Goal: Task Accomplishment & Management: Use online tool/utility

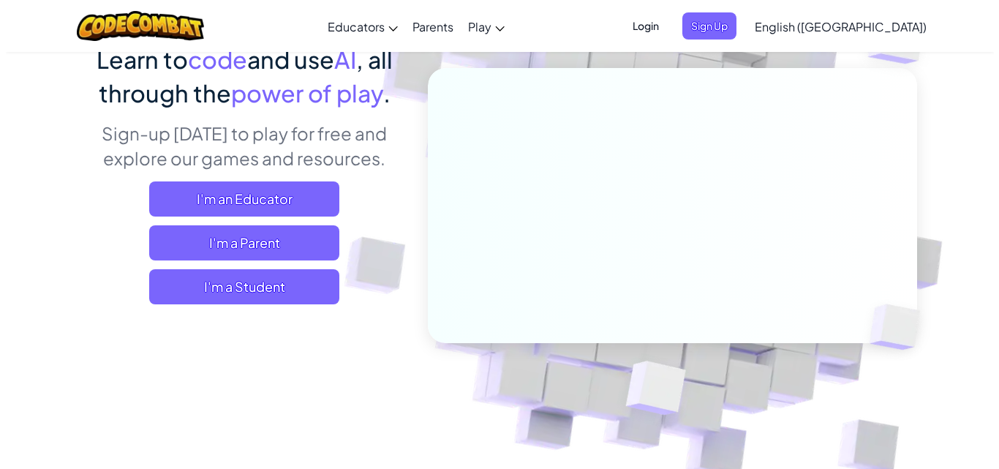
scroll to position [146, 0]
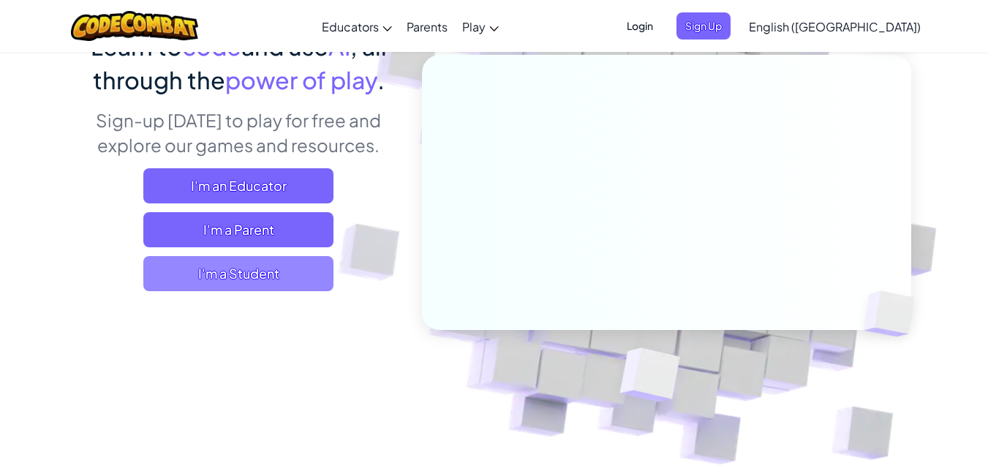
click at [284, 285] on span "I'm a Student" at bounding box center [238, 273] width 190 height 35
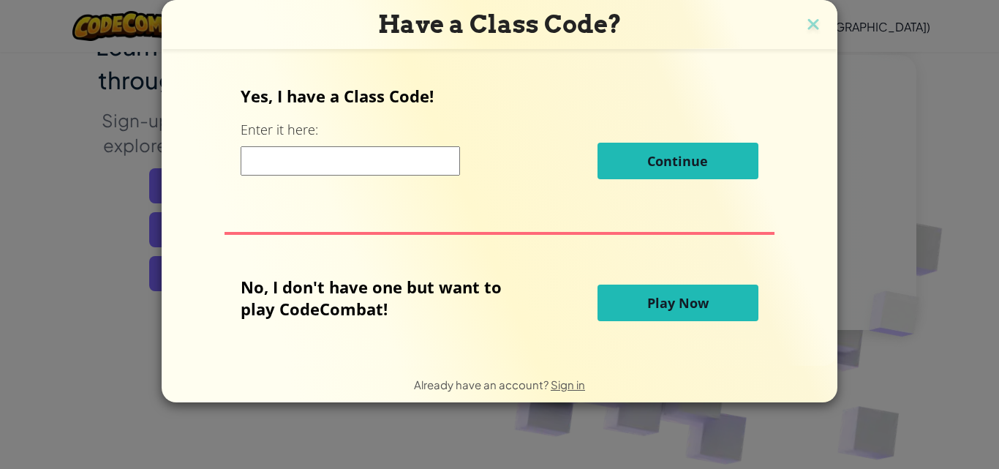
click at [290, 156] on input at bounding box center [350, 160] width 219 height 29
click at [729, 306] on button "Play Now" at bounding box center [677, 302] width 161 height 37
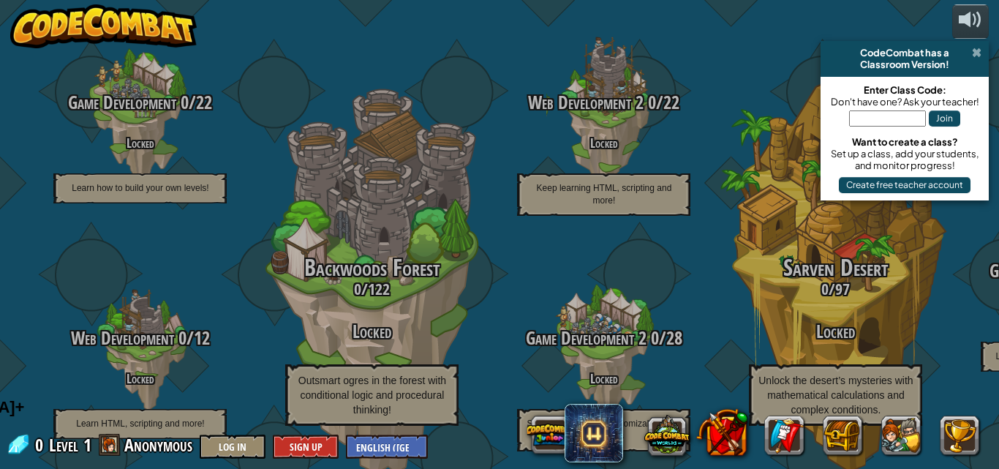
click at [974, 57] on span at bounding box center [977, 53] width 10 height 12
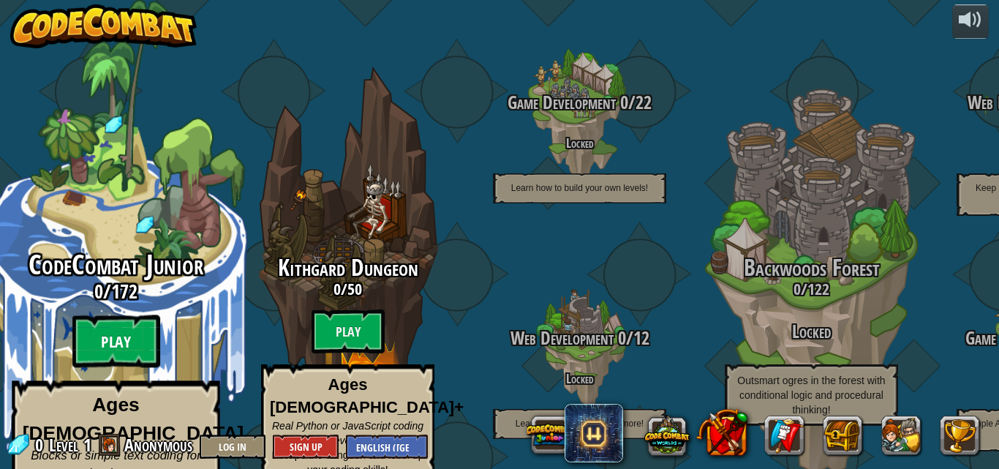
click at [114, 319] on btn "Play" at bounding box center [116, 341] width 88 height 53
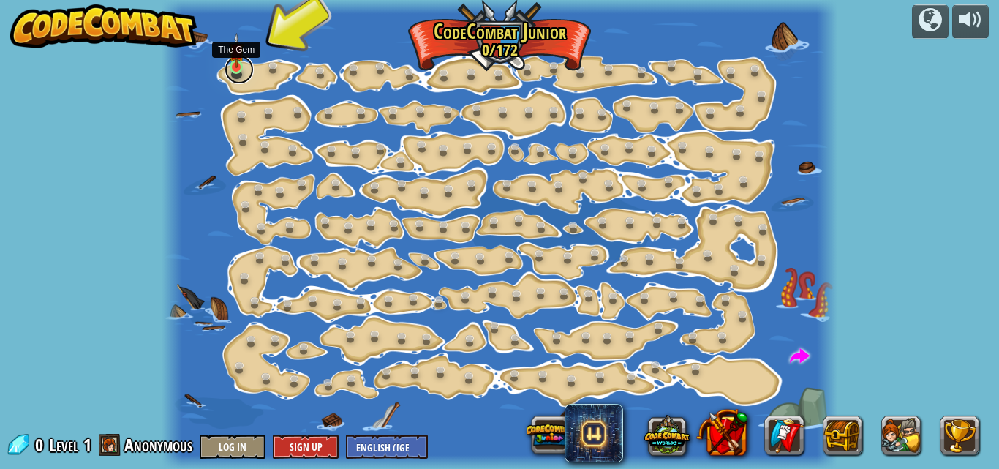
click at [234, 69] on link at bounding box center [238, 69] width 29 height 29
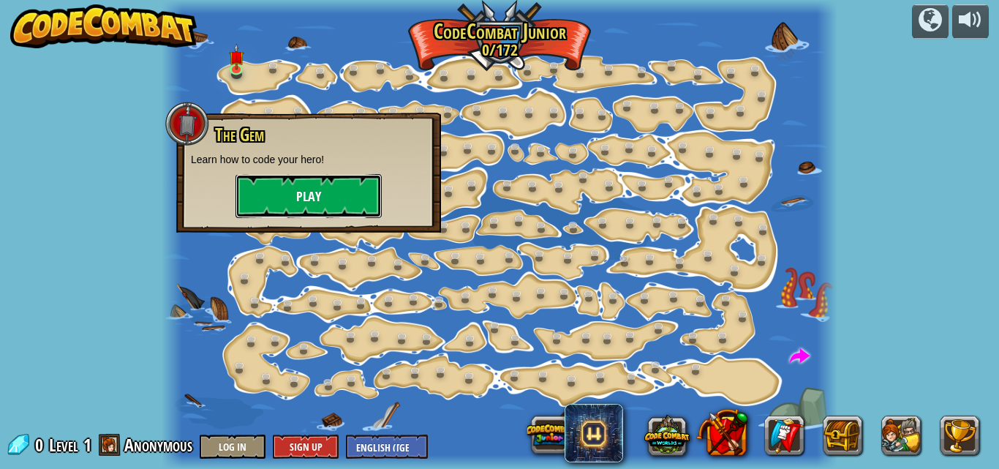
click at [317, 199] on button "Play" at bounding box center [308, 196] width 146 height 44
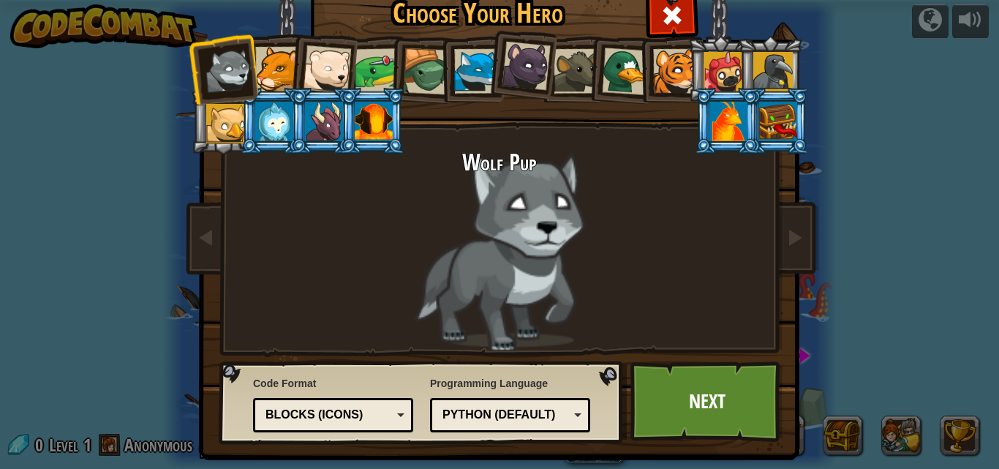
click at [279, 54] on div at bounding box center [277, 69] width 45 height 45
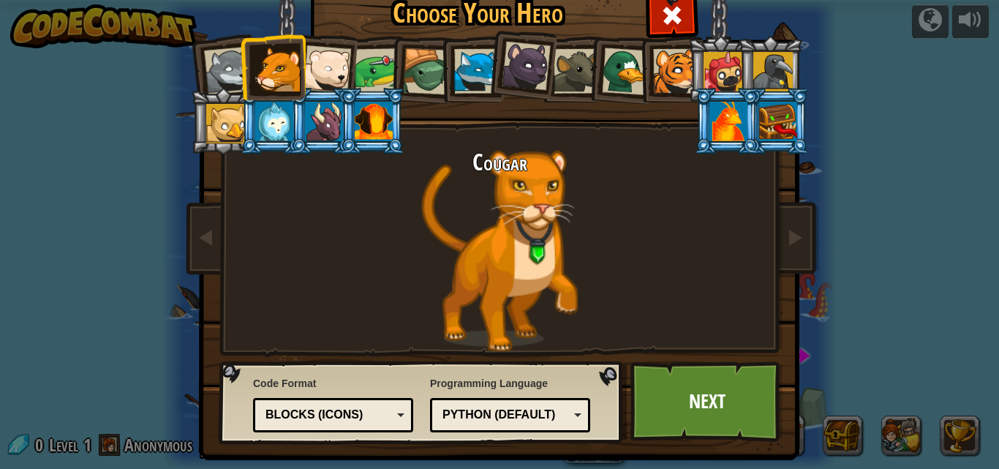
click at [322, 74] on div at bounding box center [327, 69] width 48 height 48
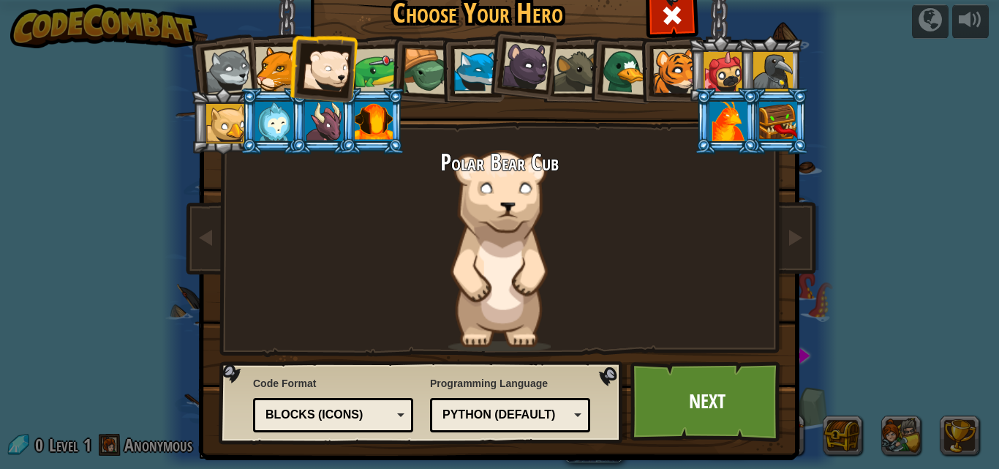
click at [387, 66] on li at bounding box center [421, 69] width 69 height 70
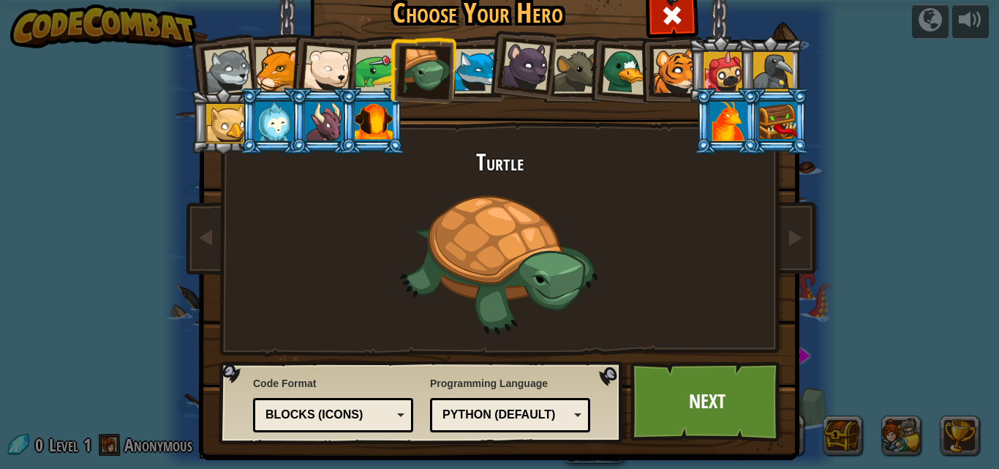
click at [485, 84] on li at bounding box center [521, 63] width 72 height 73
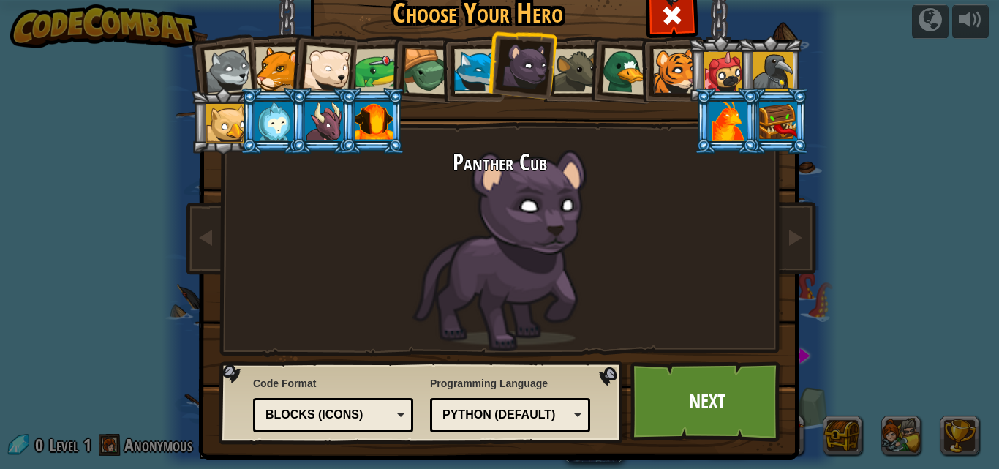
click at [580, 83] on div at bounding box center [575, 71] width 45 height 45
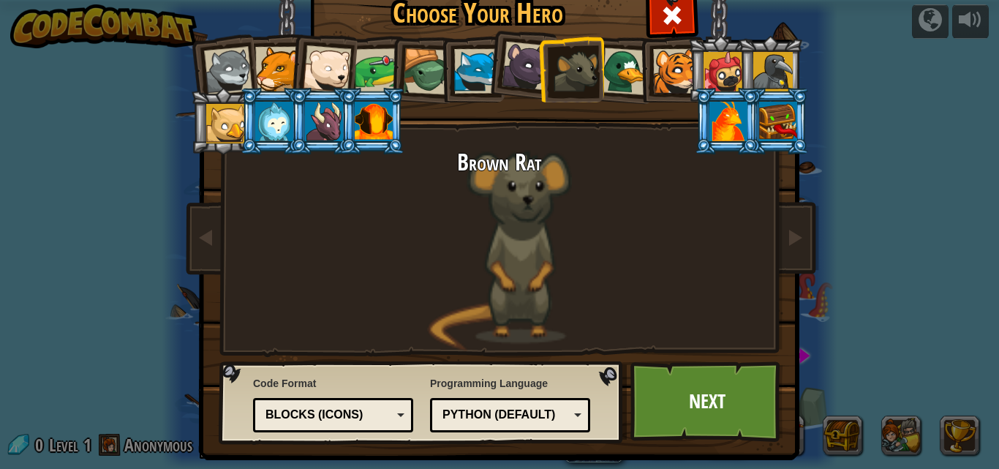
click at [618, 69] on div at bounding box center [626, 72] width 48 height 48
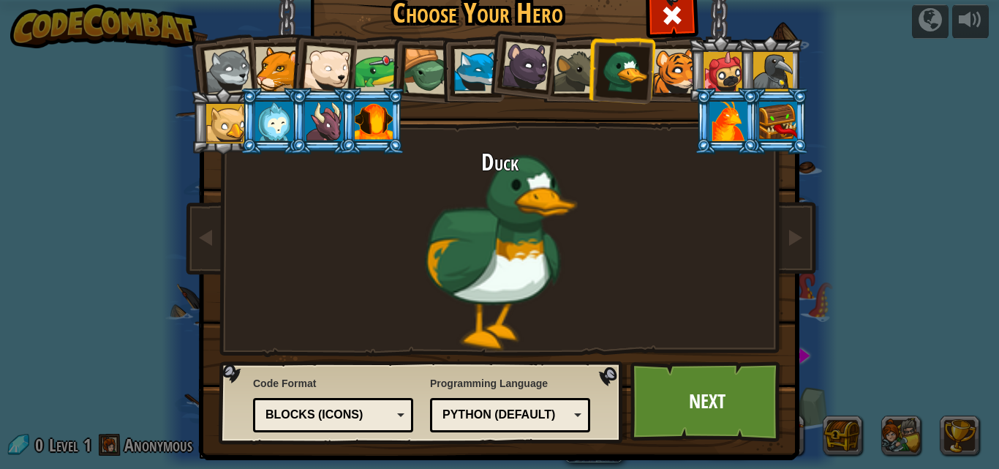
click at [320, 58] on div at bounding box center [327, 69] width 48 height 48
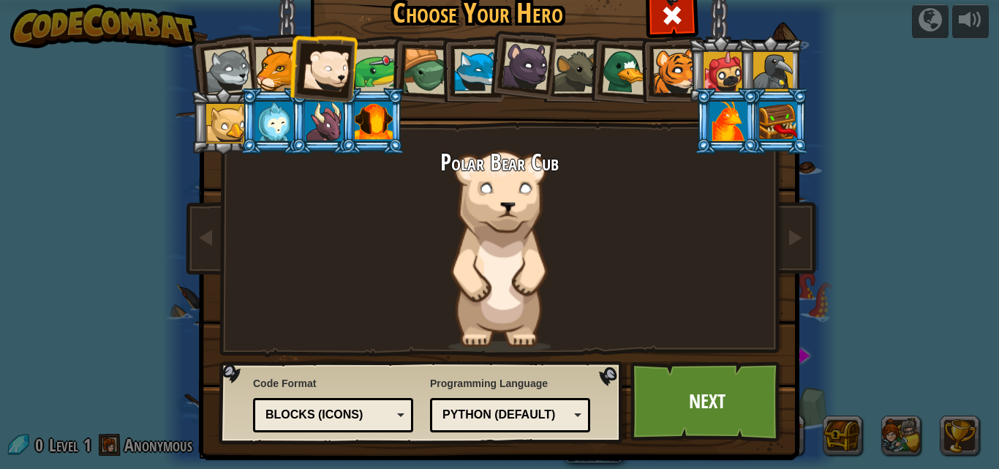
click at [363, 84] on div at bounding box center [377, 70] width 45 height 45
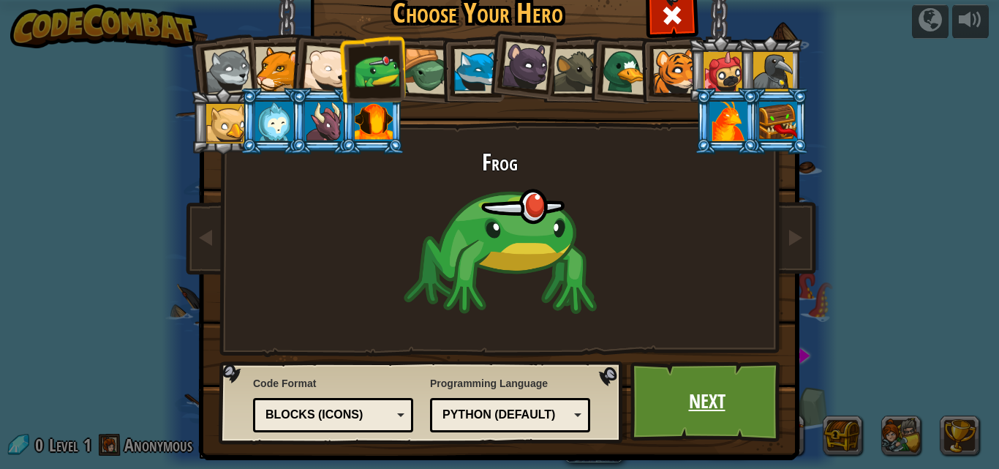
click at [670, 410] on link "Next" at bounding box center [706, 401] width 153 height 80
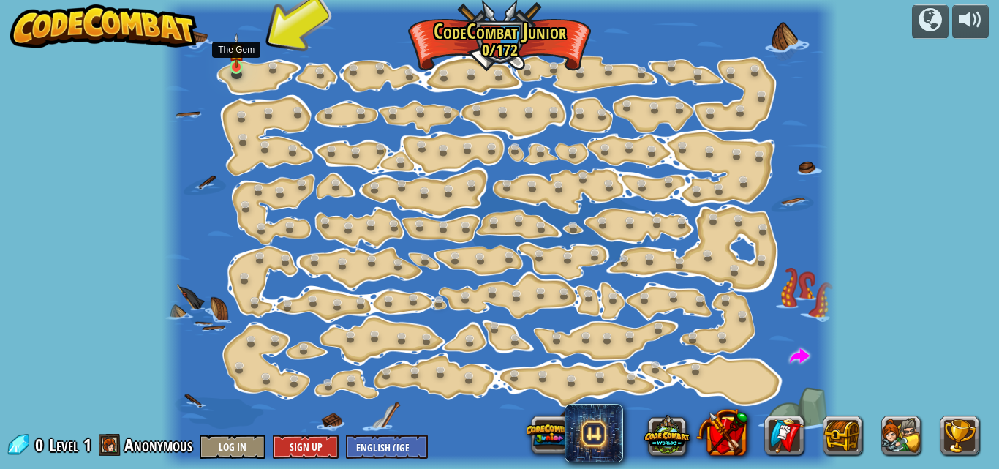
click at [230, 66] on img at bounding box center [236, 51] width 15 height 36
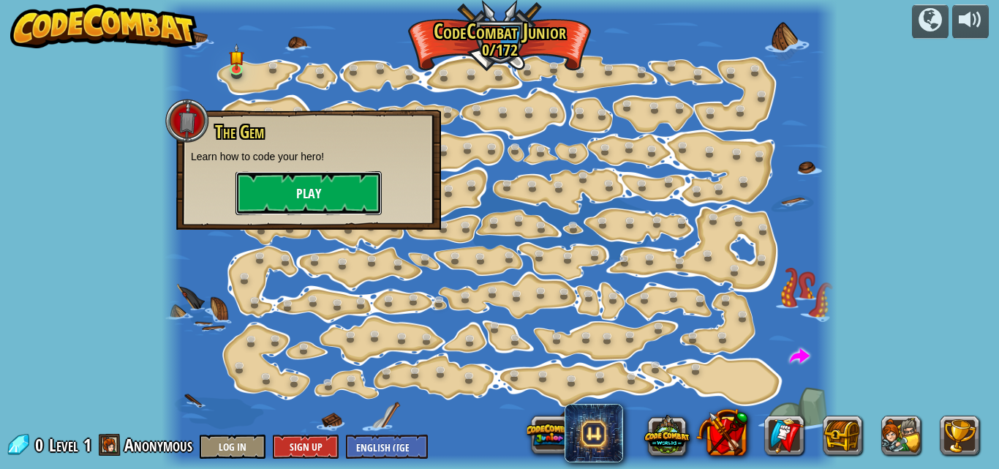
click at [279, 195] on button "Play" at bounding box center [308, 193] width 146 height 44
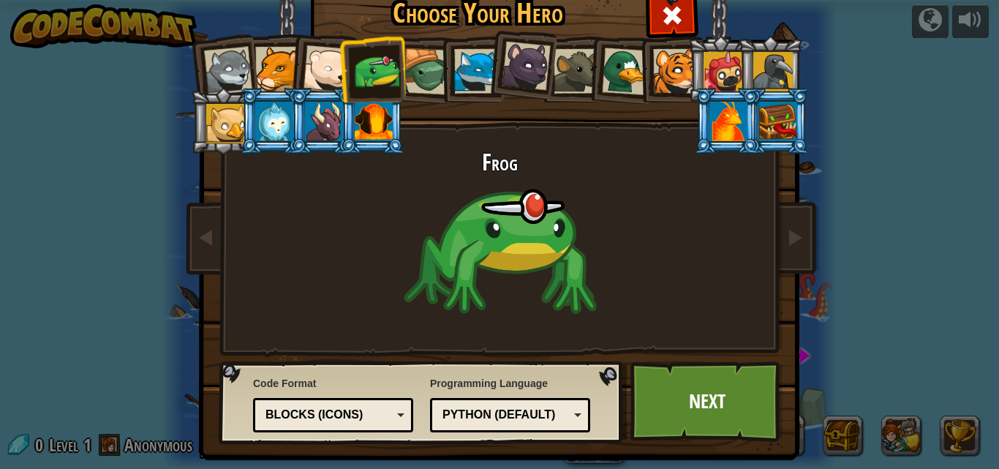
click at [357, 413] on div "Blocks (Icons)" at bounding box center [328, 414] width 126 height 17
click at [529, 420] on div "Python (Default)" at bounding box center [505, 414] width 126 height 17
click at [509, 379] on div "Programming Language Python (Default) JavaScript Lua C++ Java (Experimental) Py…" at bounding box center [510, 404] width 160 height 64
click at [699, 384] on link "Next" at bounding box center [706, 401] width 153 height 80
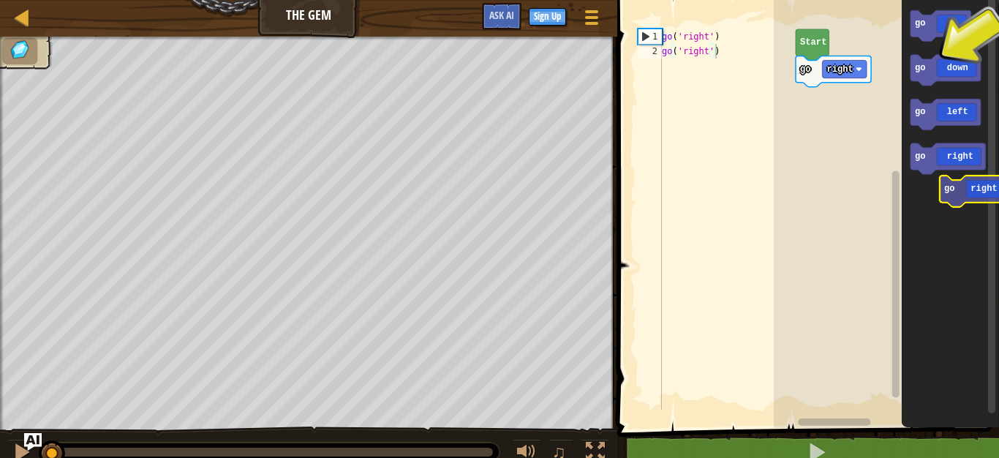
click at [987, 192] on icon "go up go down go left go right" at bounding box center [949, 210] width 97 height 435
click at [847, 94] on div "Start go right go down go up go down go left go right go down" at bounding box center [885, 210] width 225 height 435
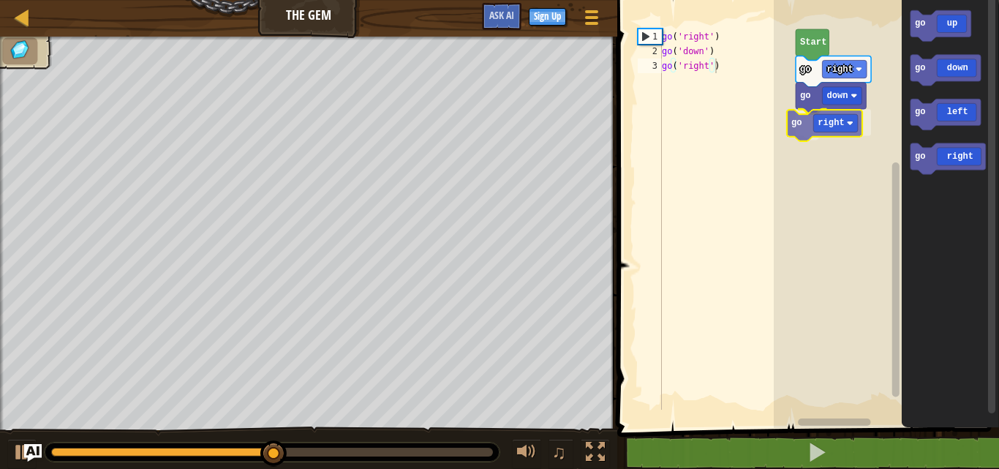
click at [836, 124] on div "Start go right go down go right go up go down go left go right go right" at bounding box center [885, 210] width 225 height 435
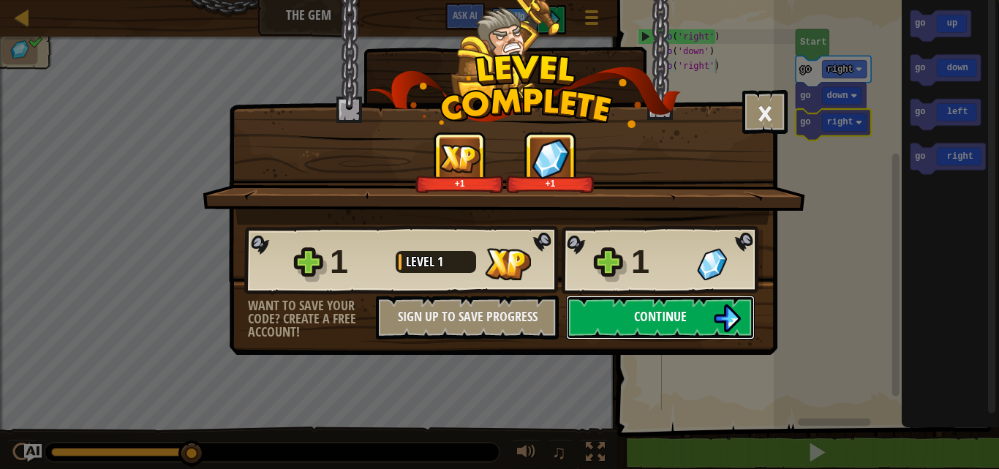
click at [632, 325] on button "Continue" at bounding box center [660, 317] width 189 height 44
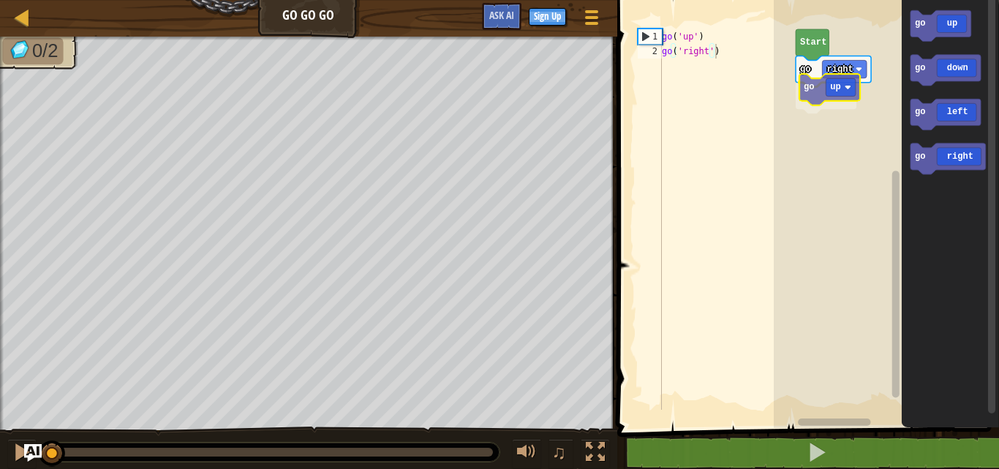
click at [830, 96] on div "go right go up Start go up go down go left go right go up" at bounding box center [885, 210] width 225 height 435
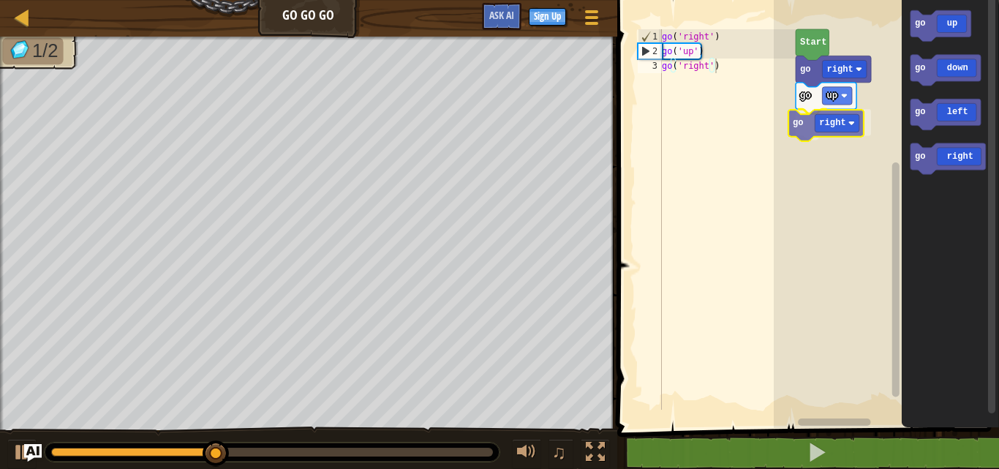
click at [825, 124] on div "go right go up go right Start go up go down go left go right go right" at bounding box center [885, 210] width 225 height 435
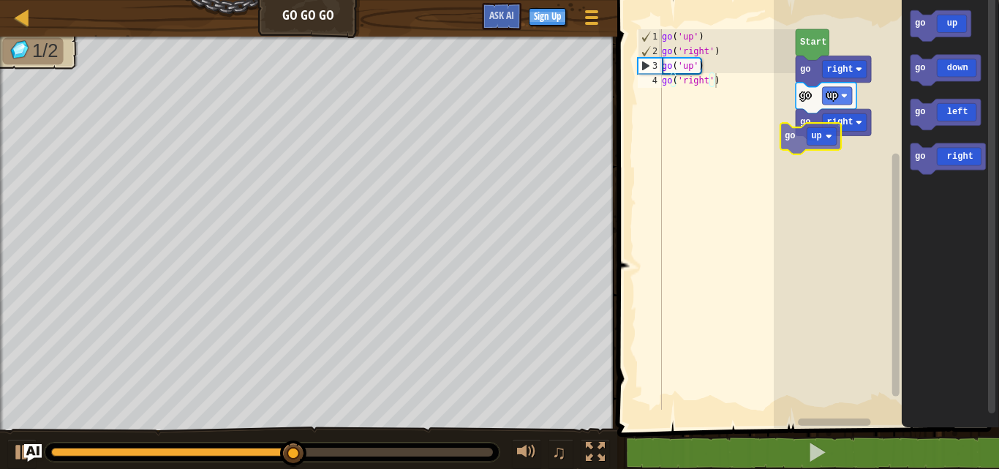
click at [811, 140] on div "go right go up go right Start go up go up go down go left go right go up" at bounding box center [885, 210] width 225 height 435
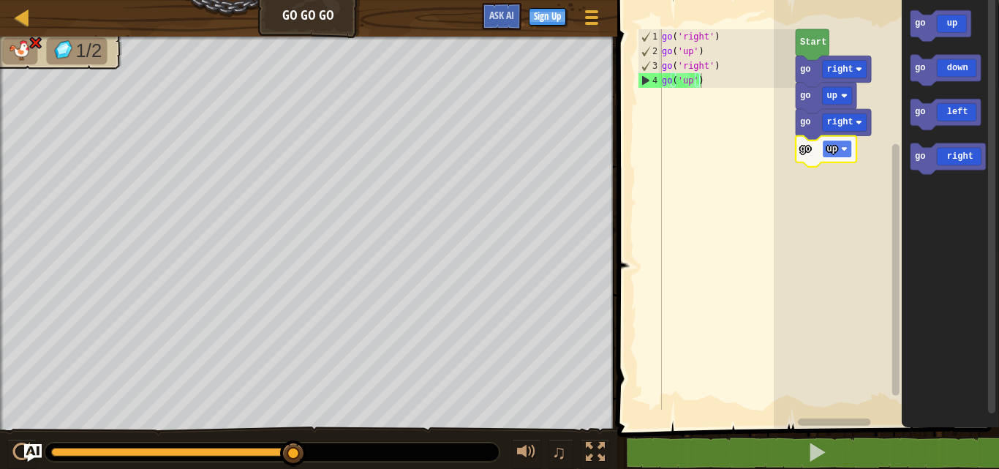
click at [836, 153] on rect "Blockly Workspace" at bounding box center [837, 149] width 30 height 18
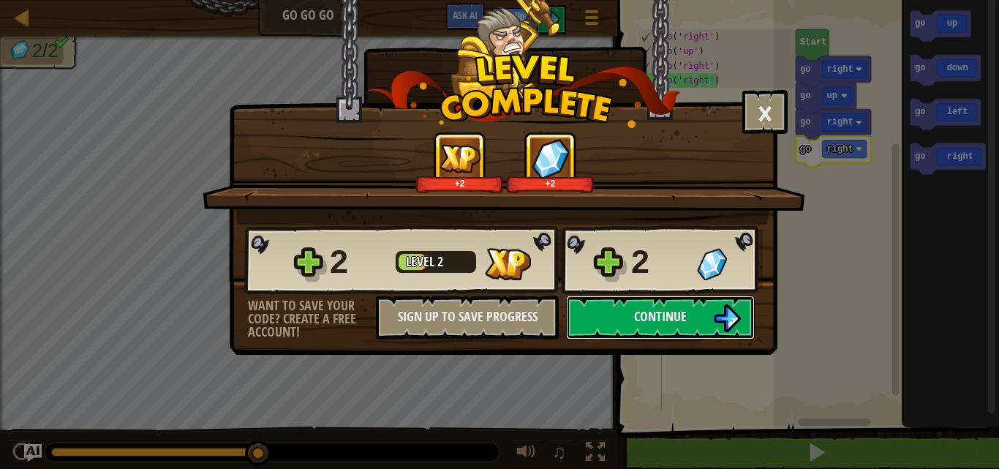
click at [654, 320] on span "Continue" at bounding box center [660, 316] width 53 height 18
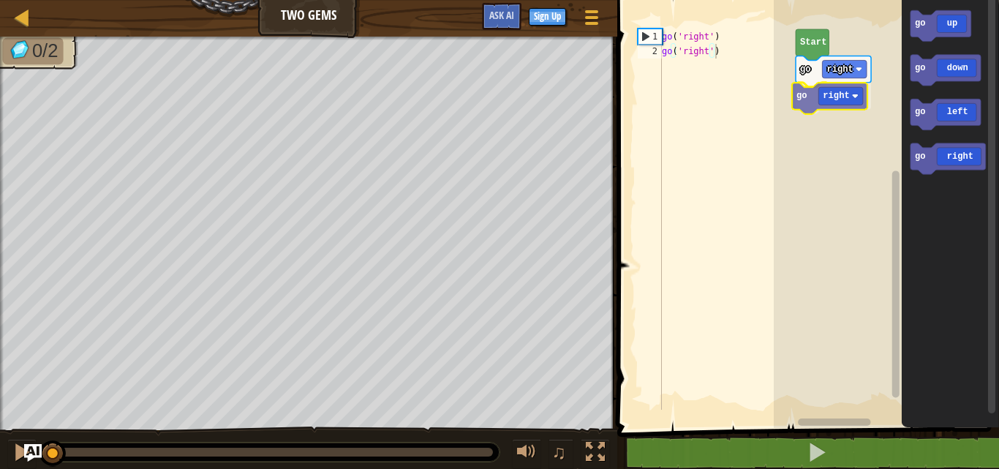
click at [844, 95] on div "go right go right Start go up go down go left go right go right" at bounding box center [885, 210] width 225 height 435
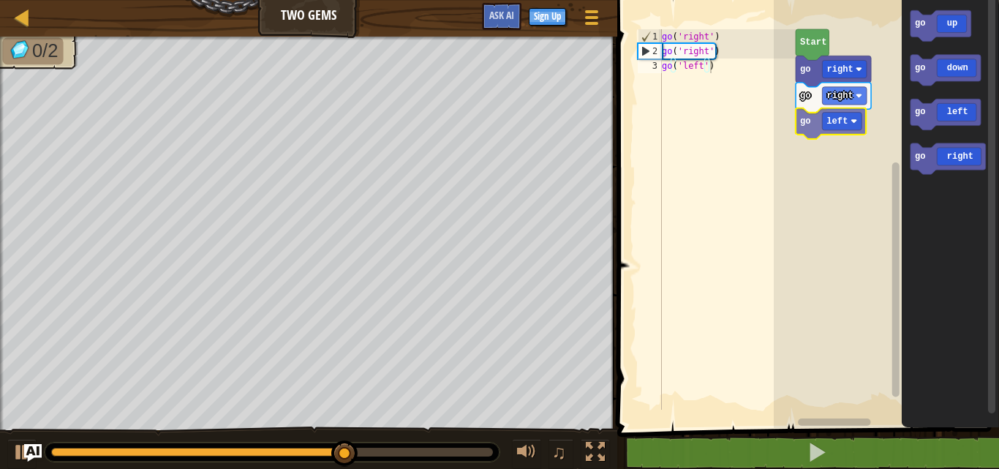
click at [830, 122] on div "go right go right go left Start go up go down go left go right go left" at bounding box center [885, 210] width 225 height 435
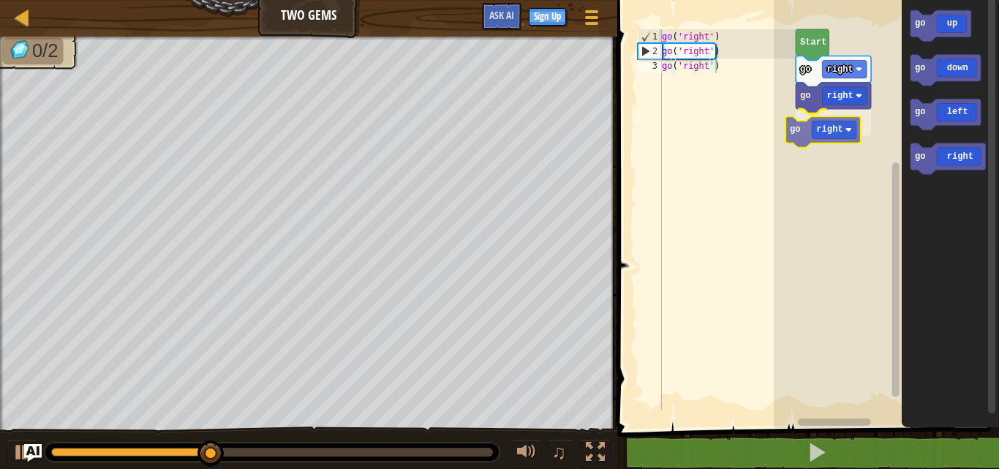
click at [844, 141] on div "go right go right go right Start go up go down go left go right go right" at bounding box center [885, 210] width 225 height 435
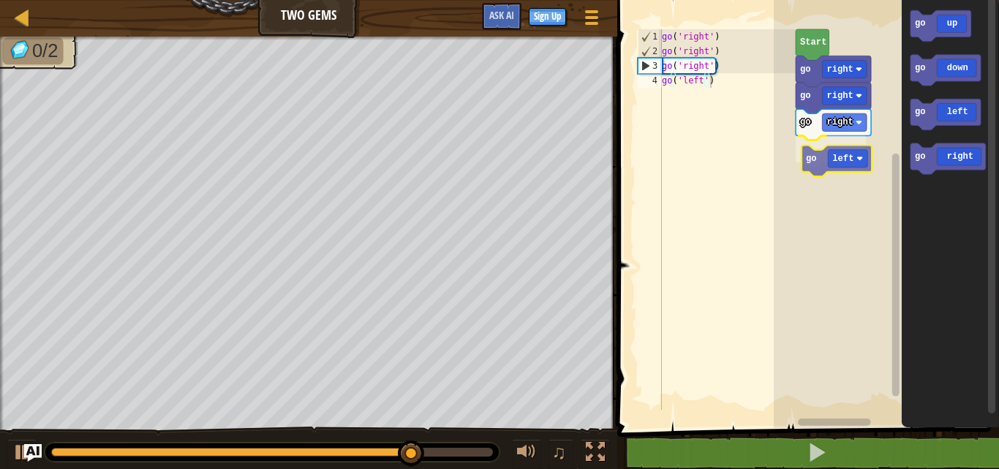
click at [827, 157] on div "go right go right go right go left Start go up go down go left go right go left" at bounding box center [885, 210] width 225 height 435
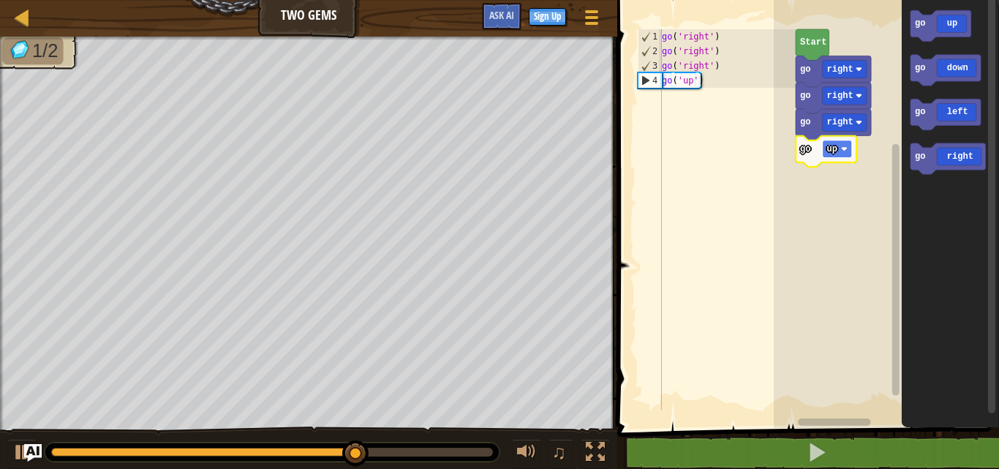
click at [846, 156] on rect "Blockly Workspace" at bounding box center [837, 149] width 30 height 18
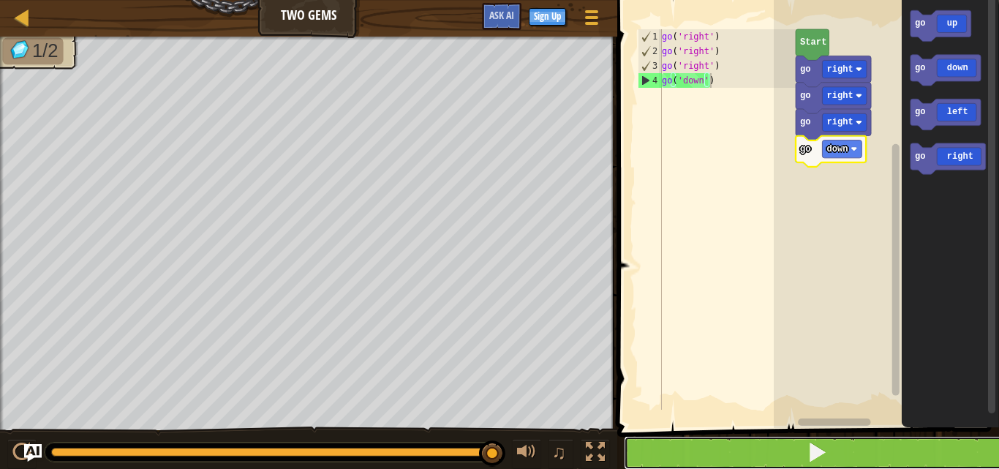
click at [757, 451] on button at bounding box center [817, 453] width 386 height 34
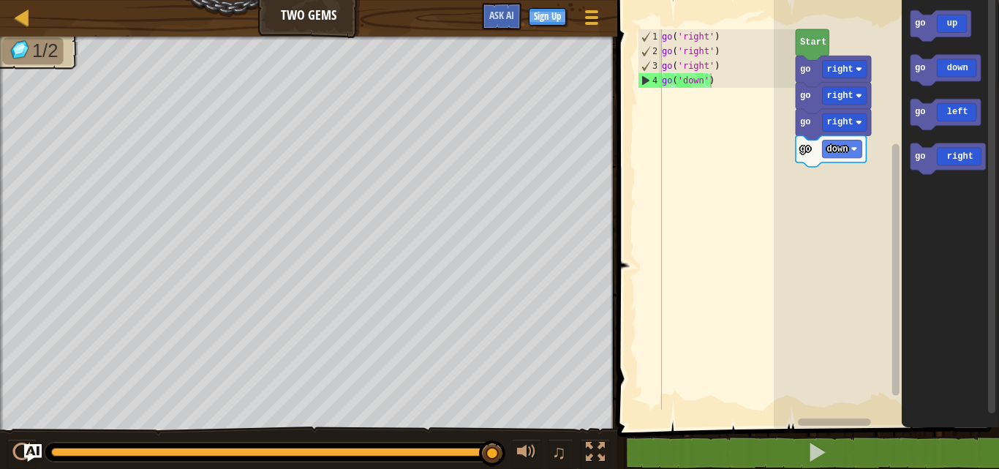
click at [841, 160] on div "Start go right go right go right go down go up go down go left go right" at bounding box center [885, 210] width 225 height 435
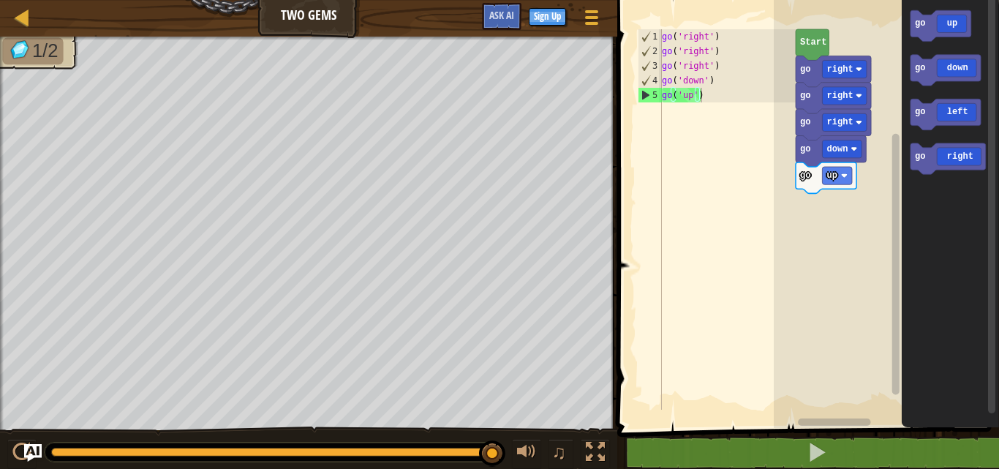
click at [887, 101] on div "go up go down go right go right go right Start go up go down go left go right" at bounding box center [885, 210] width 225 height 435
click at [860, 147] on div "go up go down go right go right go right Start go up go down go left go right" at bounding box center [885, 210] width 225 height 435
click at [867, 192] on div "go up go down go right go right go right Start go up go down go left go right" at bounding box center [885, 210] width 225 height 435
click at [921, 30] on icon "Blockly Workspace" at bounding box center [939, 25] width 61 height 31
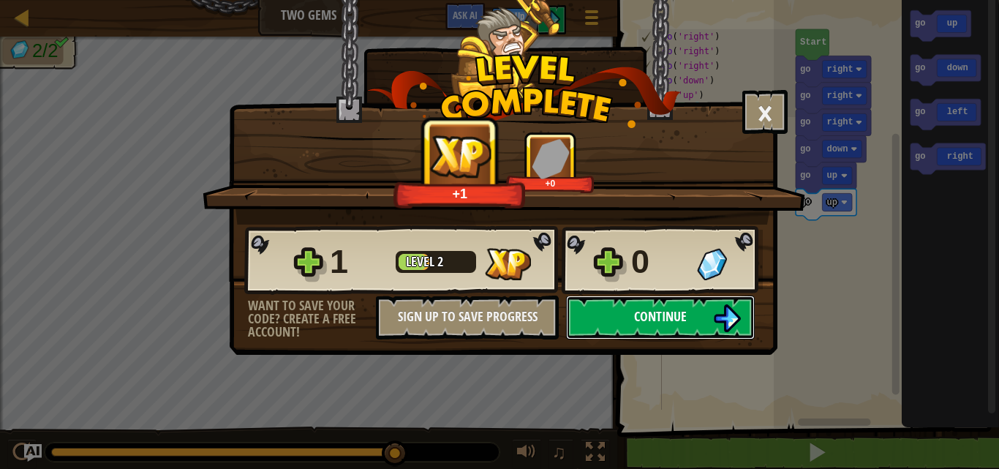
click at [654, 312] on span "Continue" at bounding box center [660, 316] width 53 height 18
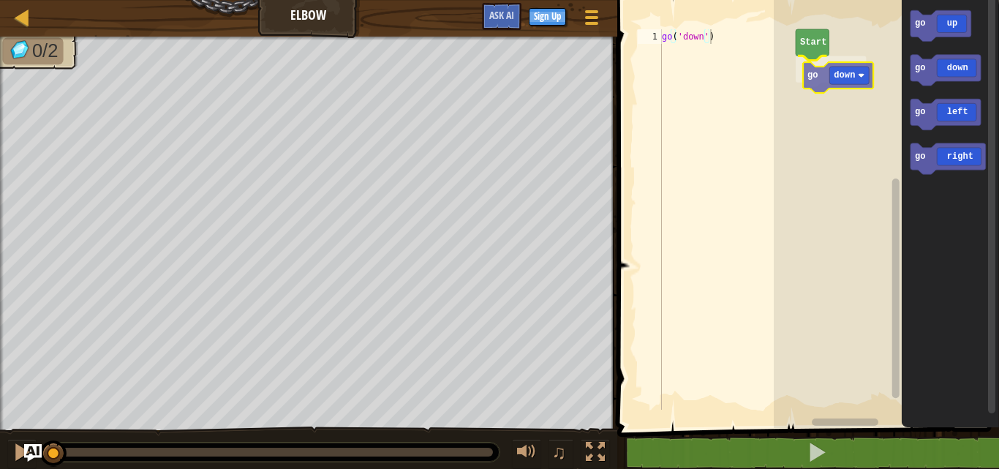
click at [847, 83] on div "Start go down go up go down go left go right go down" at bounding box center [885, 210] width 225 height 435
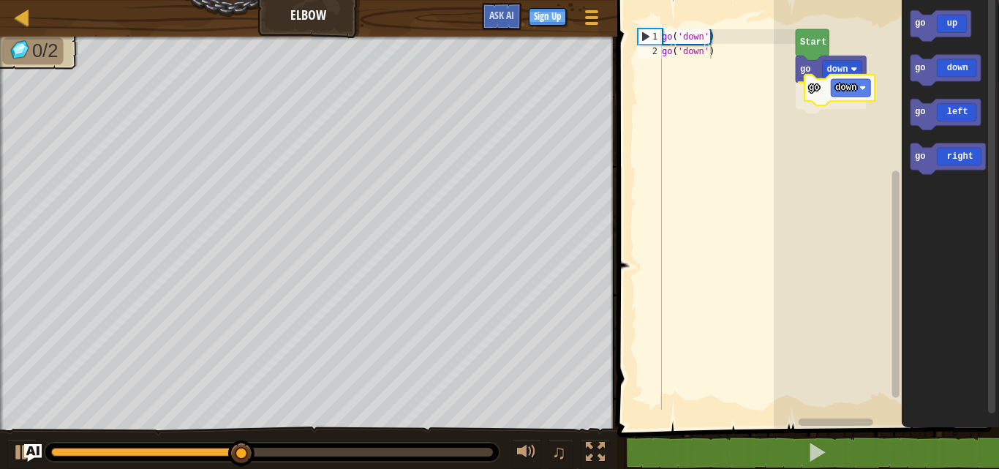
click at [817, 94] on div "go down go down Start go up go down go left go right go down" at bounding box center [885, 210] width 225 height 435
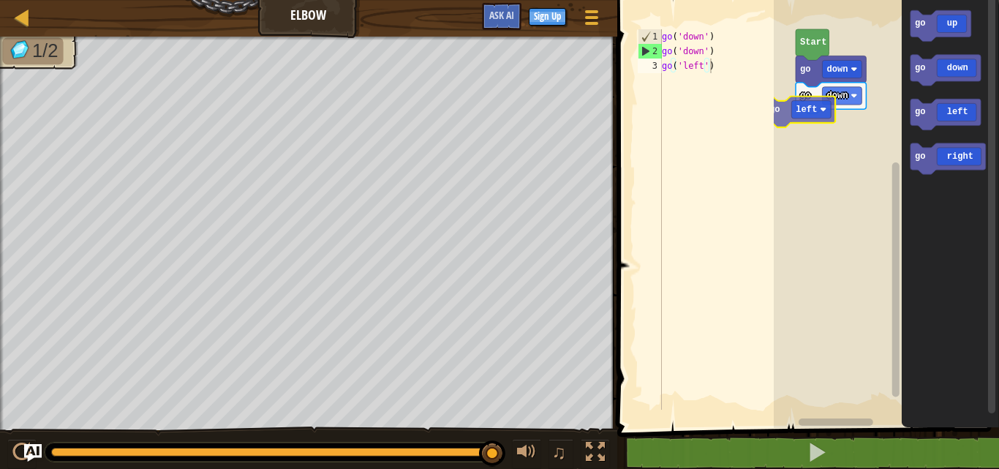
click at [798, 116] on div "go down go down Start go left go up go down go left go right go left" at bounding box center [885, 210] width 225 height 435
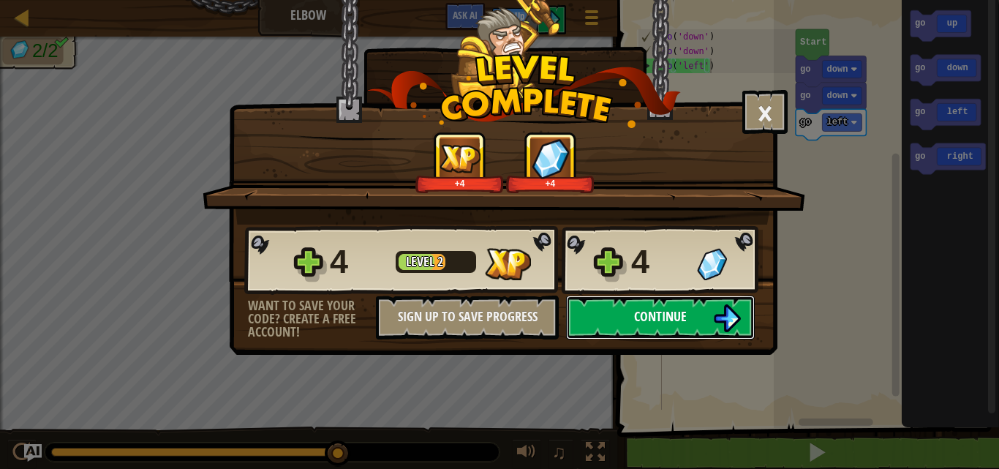
click at [657, 311] on span "Continue" at bounding box center [660, 316] width 53 height 18
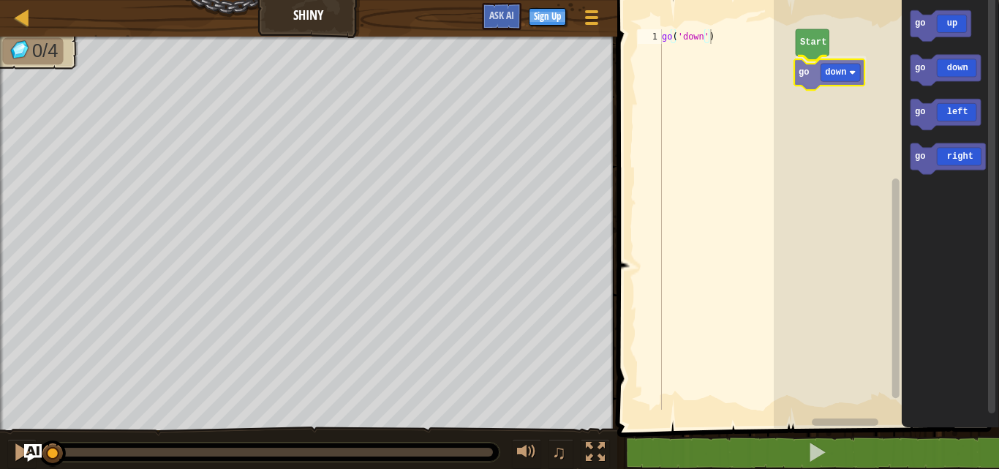
click at [815, 88] on div "Start go down go up go down go left go right go down" at bounding box center [885, 210] width 225 height 435
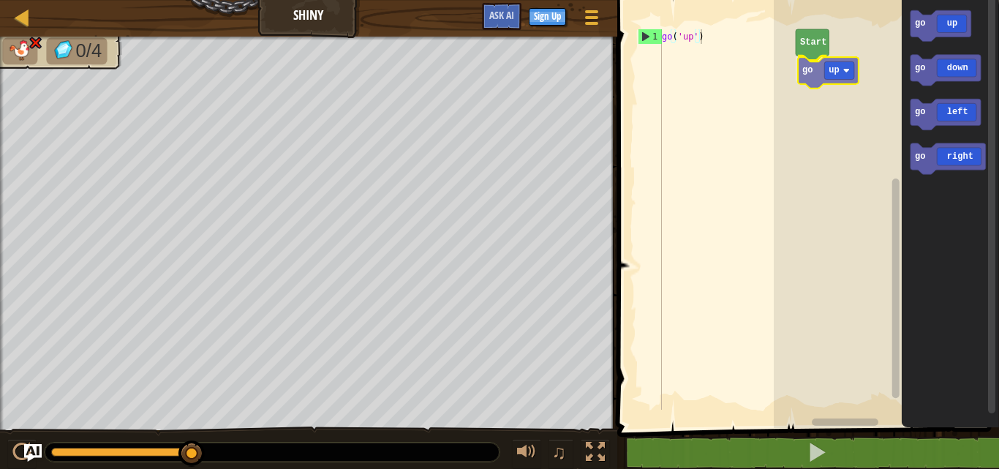
click at [816, 73] on div "Start go up go up go down go left go right go up" at bounding box center [885, 210] width 225 height 435
click at [801, 70] on div "Start go left go up go down go left go right go left" at bounding box center [885, 210] width 225 height 435
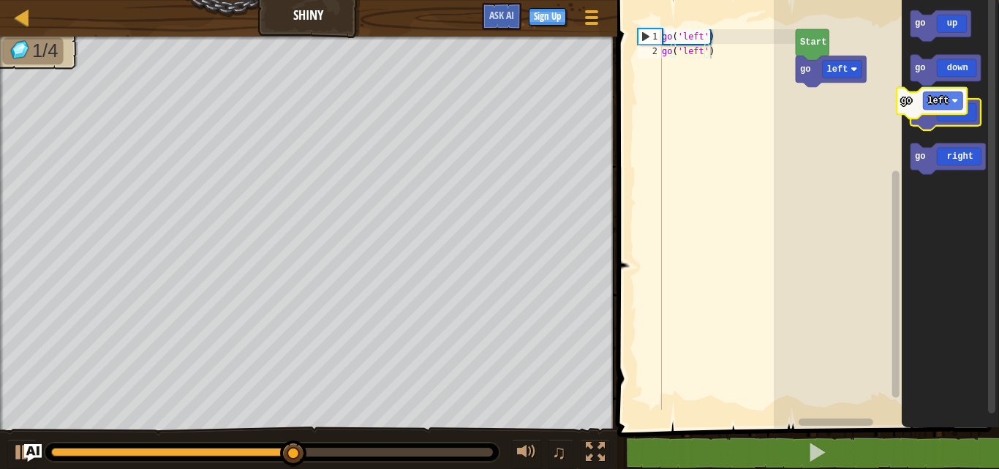
click at [938, 110] on icon "Blockly Workspace" at bounding box center [944, 114] width 70 height 31
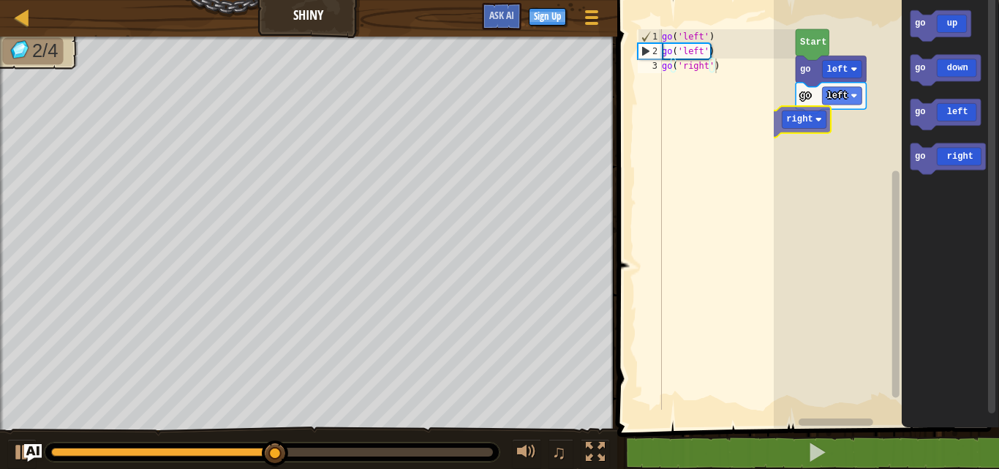
click at [782, 134] on div "go left go left Start go right go up go down go left go right go right" at bounding box center [885, 210] width 225 height 435
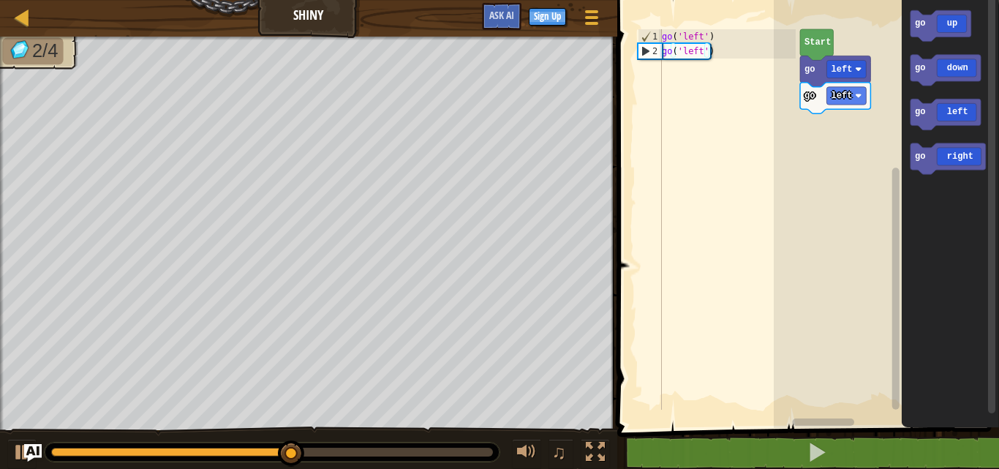
click at [804, 134] on rect "Blockly Workspace" at bounding box center [885, 210] width 225 height 435
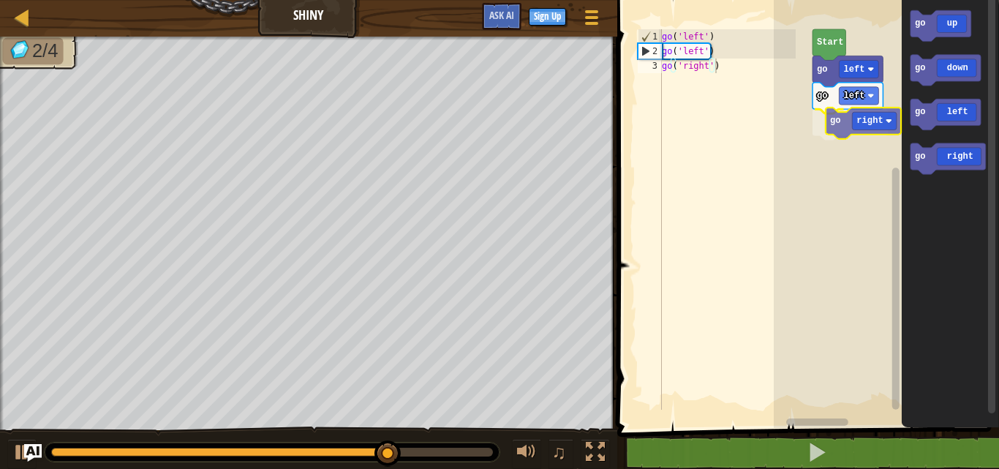
click at [858, 137] on div "go left go left go right Start go up go down go left go right go right" at bounding box center [885, 210] width 225 height 435
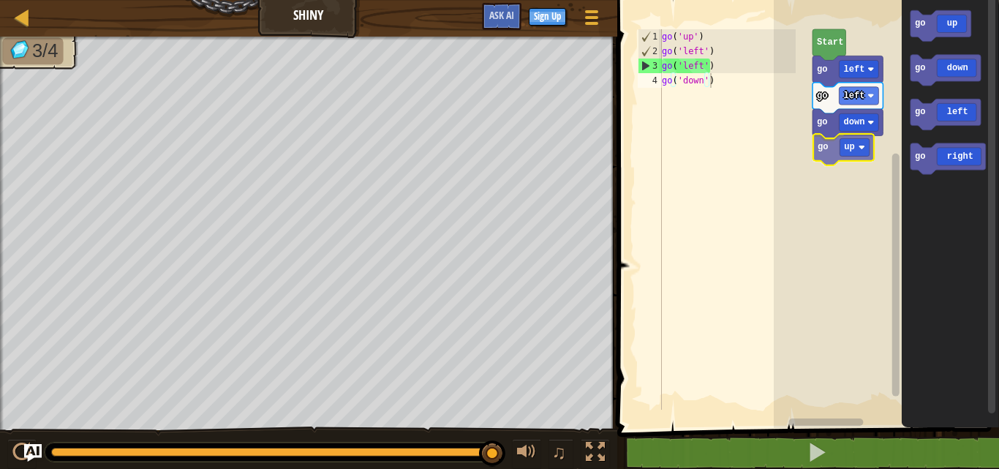
click at [846, 158] on div "Start go left go left go down go up go up go down go left go right go up" at bounding box center [885, 210] width 225 height 435
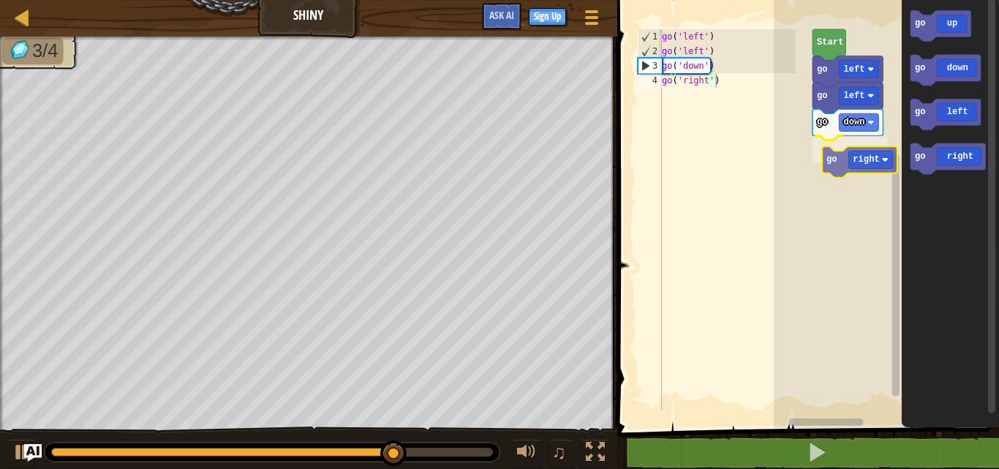
click at [849, 168] on div "Start go left go left go down go right go up go down go left go right go right" at bounding box center [885, 210] width 225 height 435
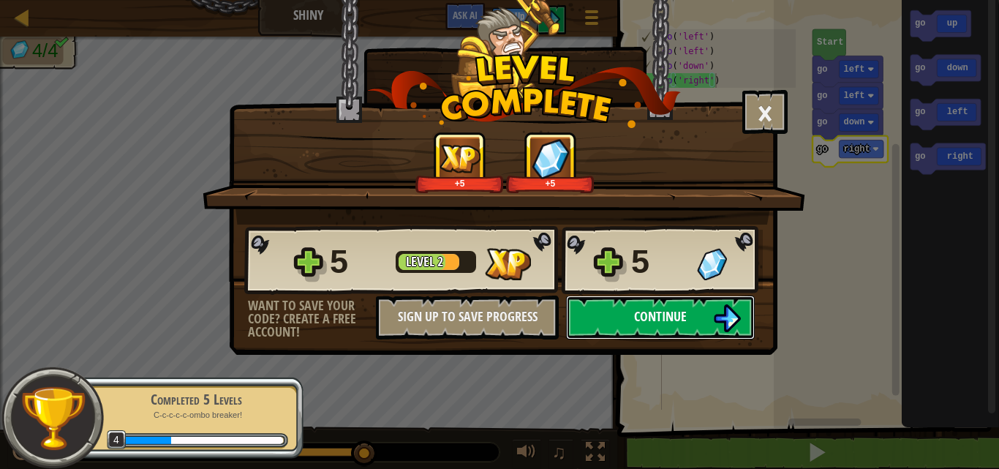
click at [682, 323] on span "Continue" at bounding box center [660, 316] width 53 height 18
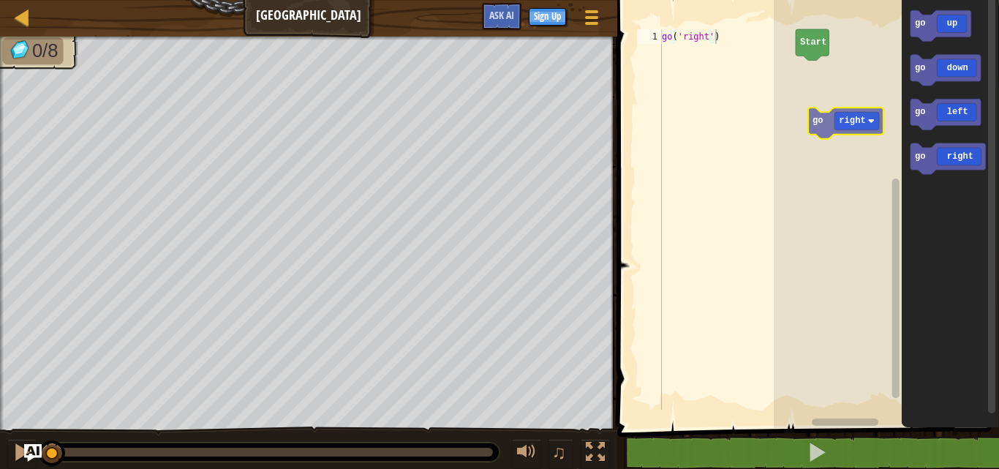
click at [839, 107] on div "Start go up go down go left go right go right" at bounding box center [885, 210] width 225 height 435
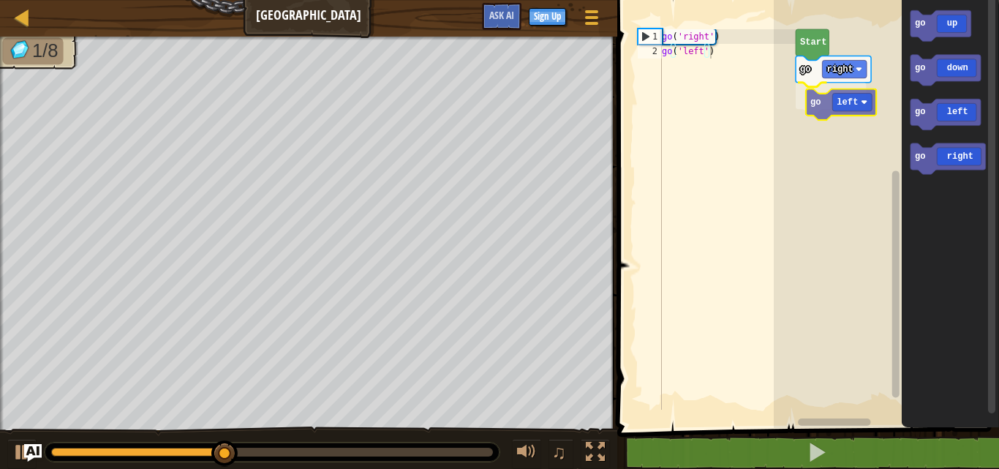
click at [835, 116] on div "Start go right go left go up go down go left go right go left" at bounding box center [885, 210] width 225 height 435
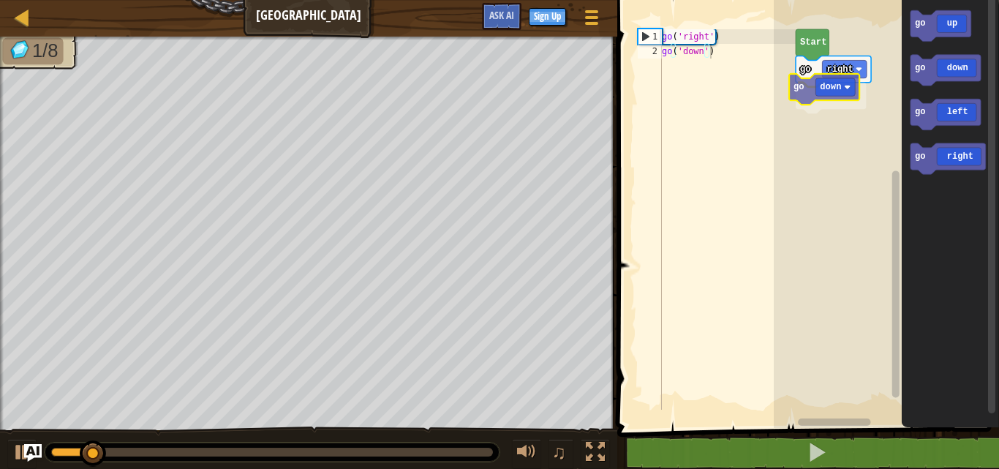
click at [820, 94] on div "Start go right go down go up go down go left go right go down" at bounding box center [885, 210] width 225 height 435
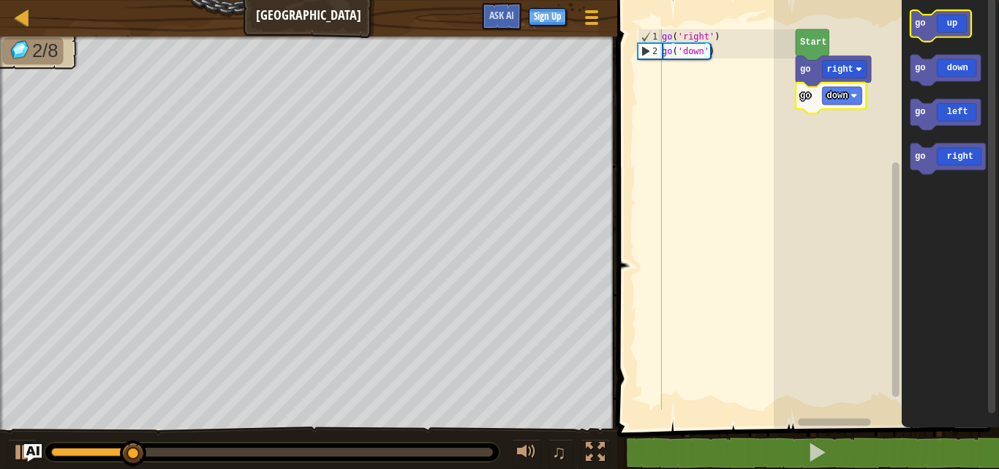
click at [950, 53] on icon "Blockly Workspace" at bounding box center [949, 210] width 97 height 435
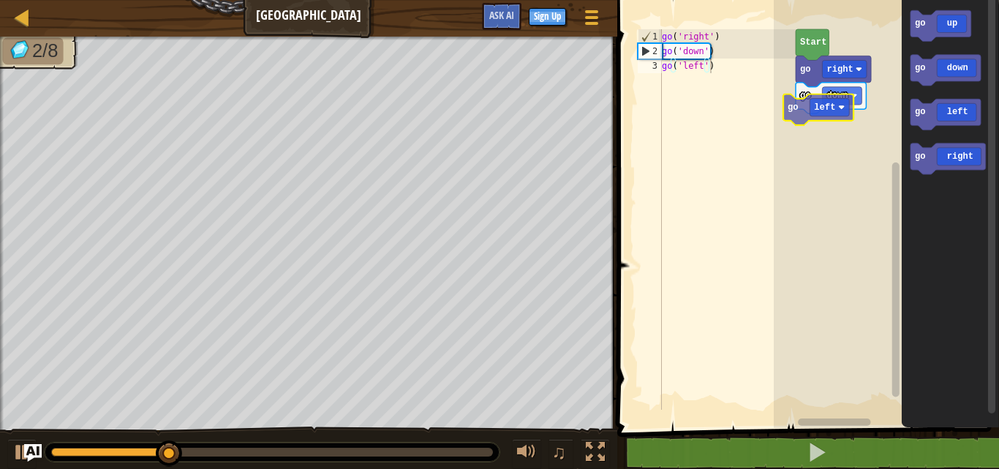
click at [817, 102] on div "Start go right go down go left go up go down go left go right go left" at bounding box center [885, 210] width 225 height 435
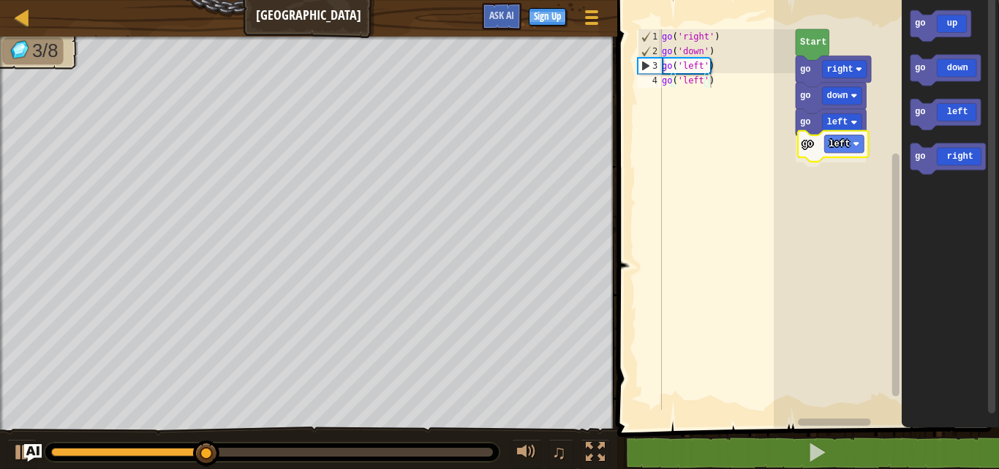
click at [809, 148] on div "go left go left go down go right Start go up go down go left go right go left" at bounding box center [885, 210] width 225 height 435
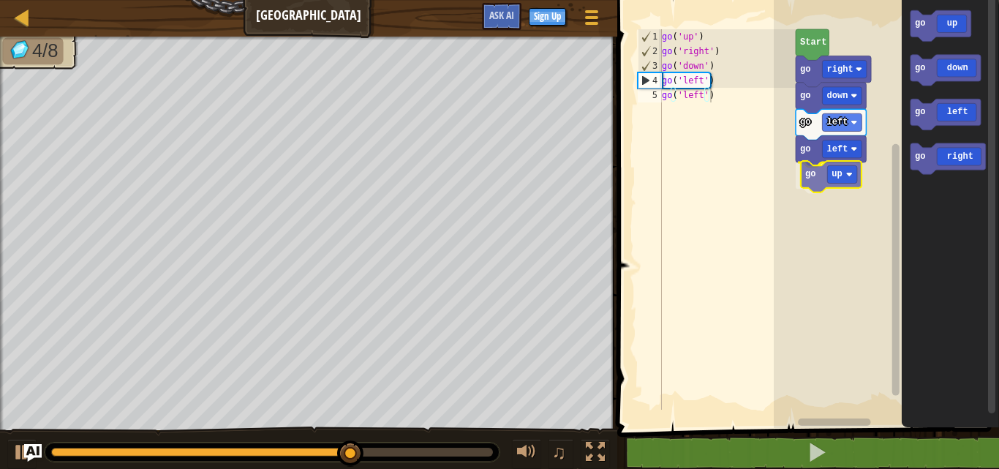
click at [839, 175] on div "go left go left go up go down go right Start go up go down go left go right go …" at bounding box center [885, 210] width 225 height 435
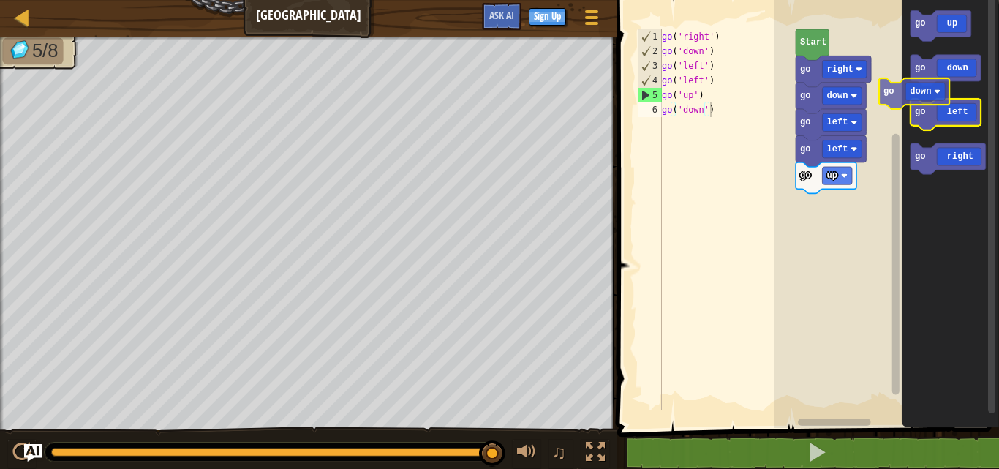
click at [924, 72] on icon "Blockly Workspace" at bounding box center [944, 70] width 70 height 31
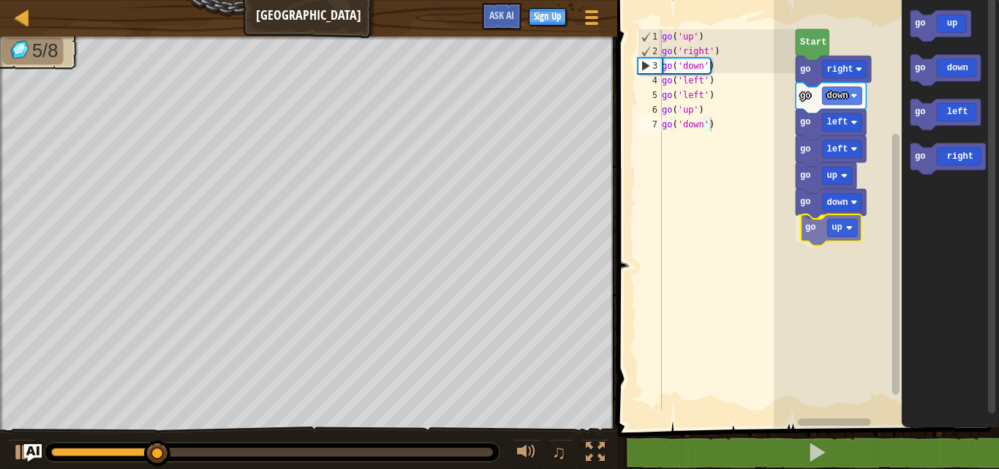
click at [820, 227] on div "go left go left go up go down go up go down go right Start go up go down go lef…" at bounding box center [885, 210] width 225 height 435
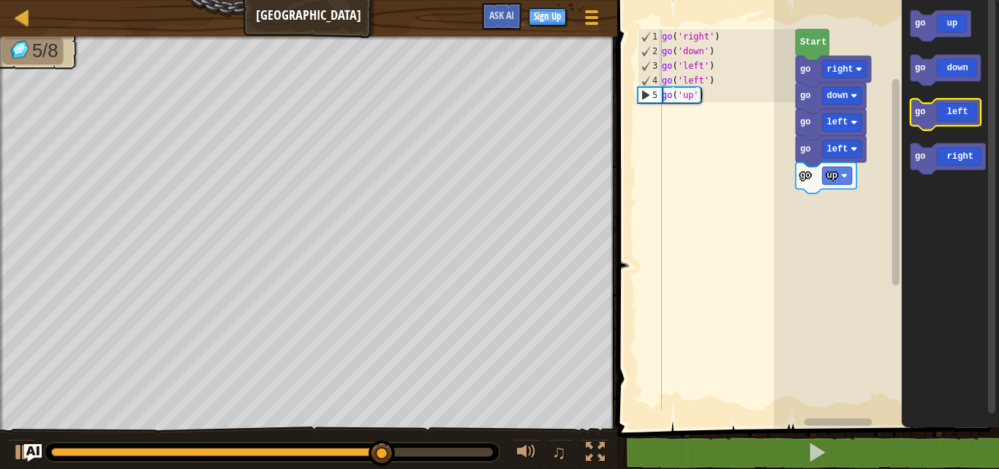
click at [929, 96] on icon "go up go down go left go right" at bounding box center [949, 210] width 97 height 435
click at [855, 178] on div "go left go left go up go down go right Start go up go down go left go right" at bounding box center [885, 210] width 225 height 435
click at [901, 69] on icon "go up go down go left go right" at bounding box center [949, 210] width 97 height 435
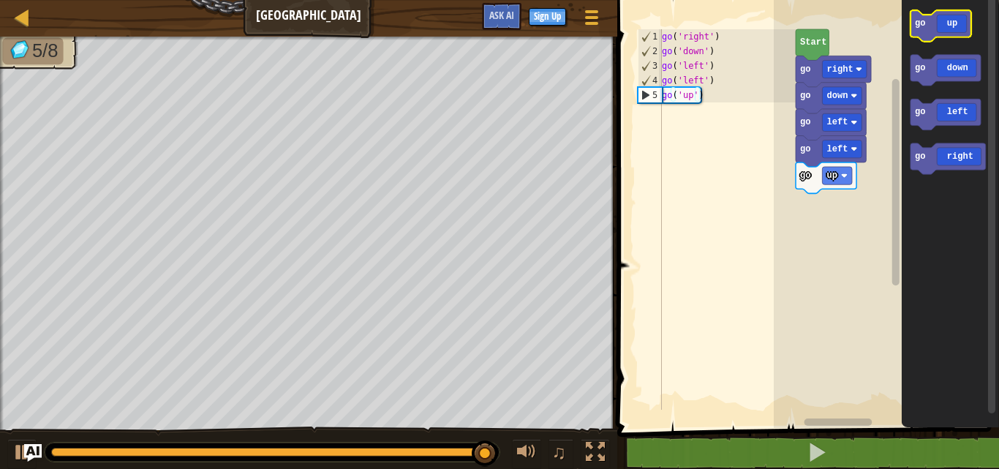
click at [950, 20] on icon "Blockly Workspace" at bounding box center [939, 25] width 61 height 31
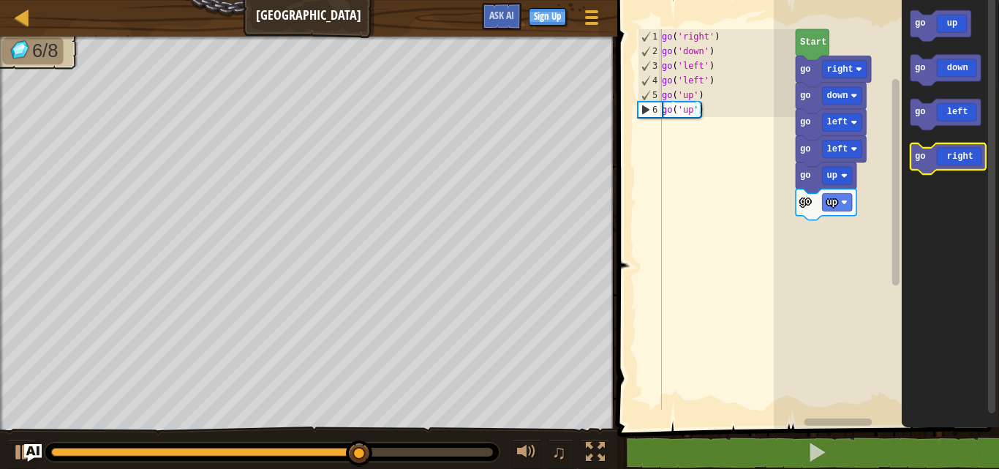
click at [957, 163] on g "go up go down go left go right" at bounding box center [946, 92] width 75 height 164
click at [957, 163] on icon "Blockly Workspace" at bounding box center [946, 158] width 75 height 31
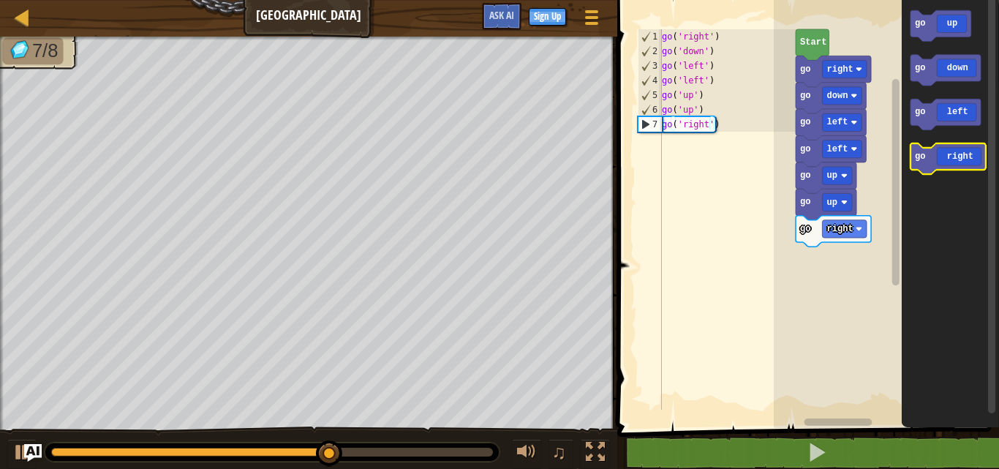
click at [957, 163] on icon "Blockly Workspace" at bounding box center [946, 158] width 75 height 31
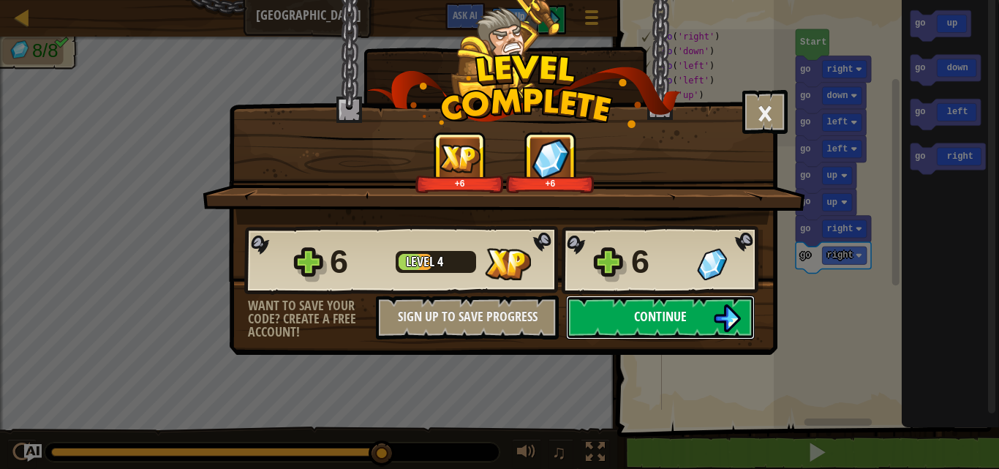
click at [716, 314] on img at bounding box center [727, 318] width 28 height 28
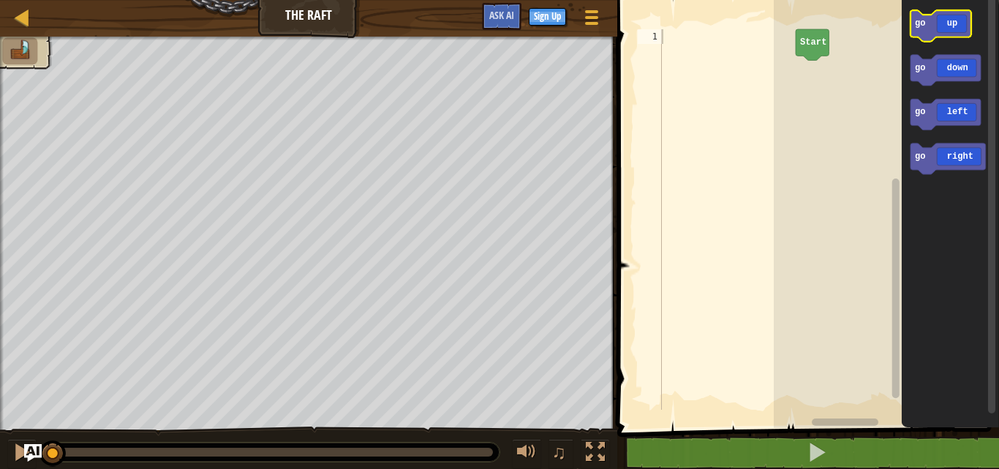
click at [950, 31] on icon "Blockly Workspace" at bounding box center [939, 25] width 61 height 31
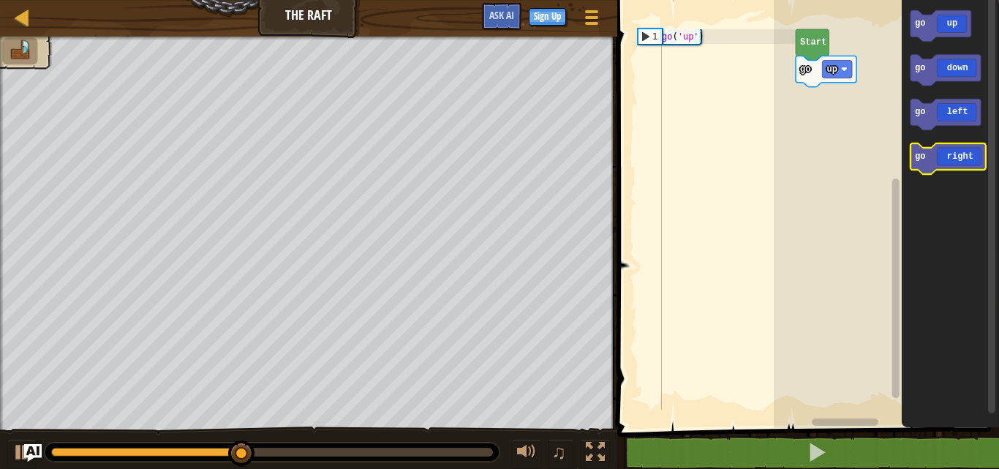
click at [955, 161] on icon "Blockly Workspace" at bounding box center [946, 158] width 75 height 31
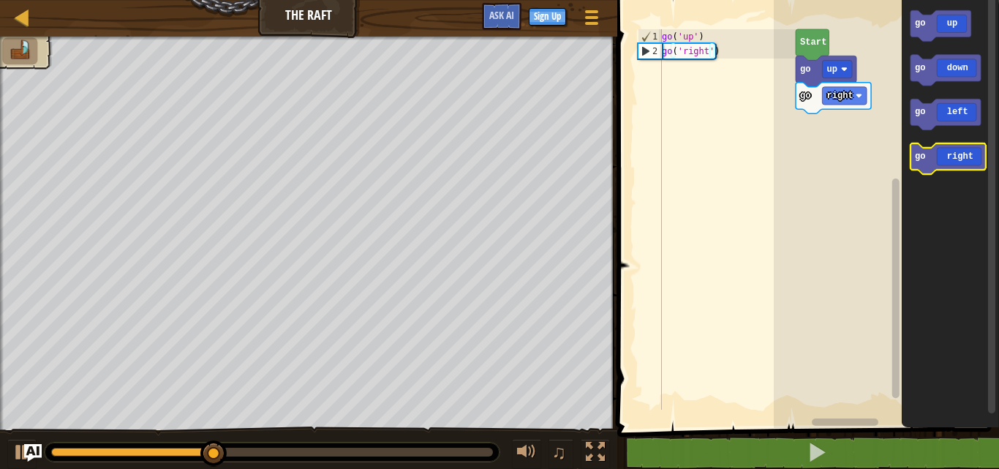
click at [955, 161] on icon "Blockly Workspace" at bounding box center [946, 158] width 75 height 31
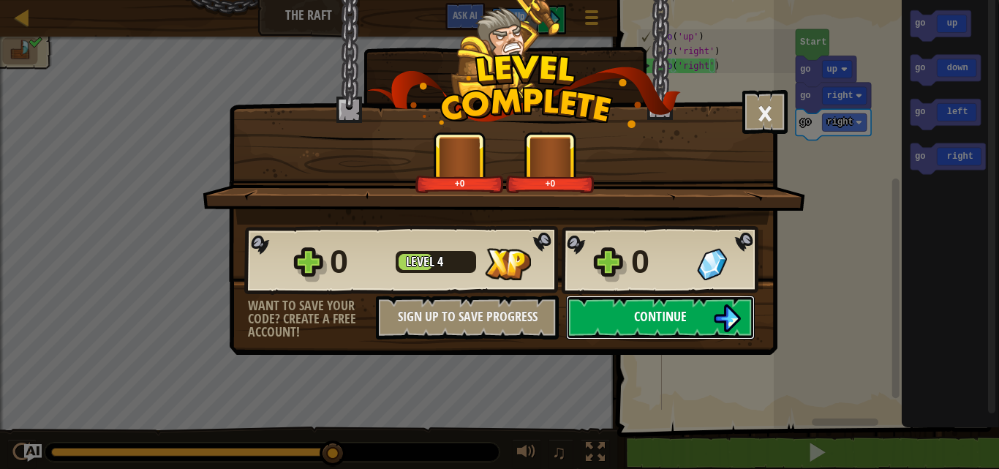
click at [686, 318] on span "Continue" at bounding box center [660, 316] width 53 height 18
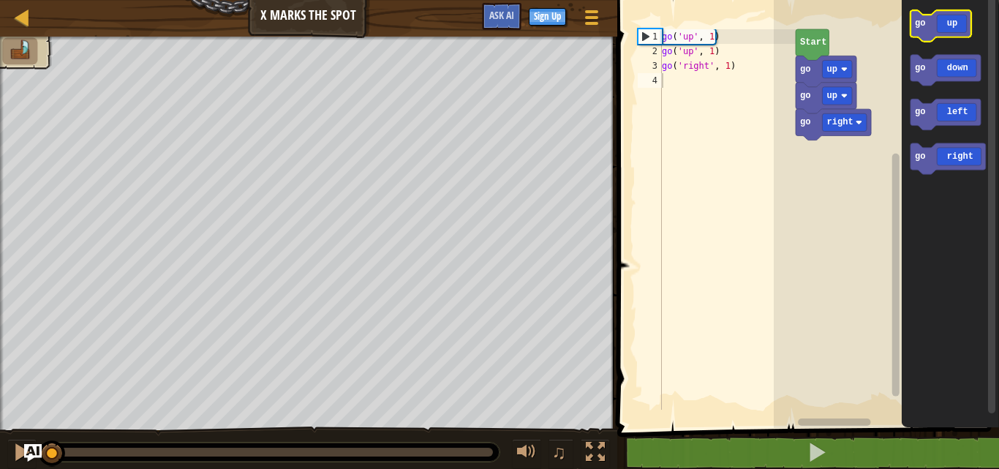
click at [930, 38] on icon "Blockly Workspace" at bounding box center [939, 25] width 61 height 31
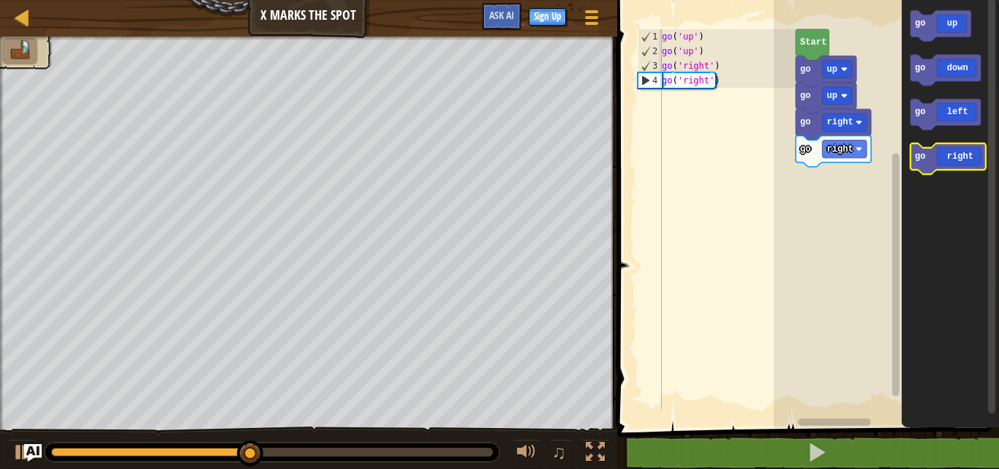
click at [950, 161] on icon "Blockly Workspace" at bounding box center [946, 158] width 75 height 31
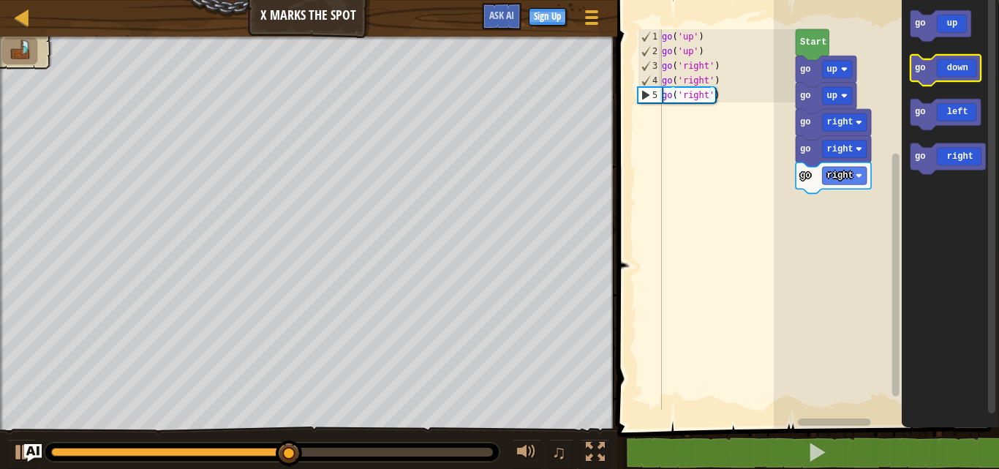
click at [935, 64] on icon "Blockly Workspace" at bounding box center [944, 70] width 70 height 31
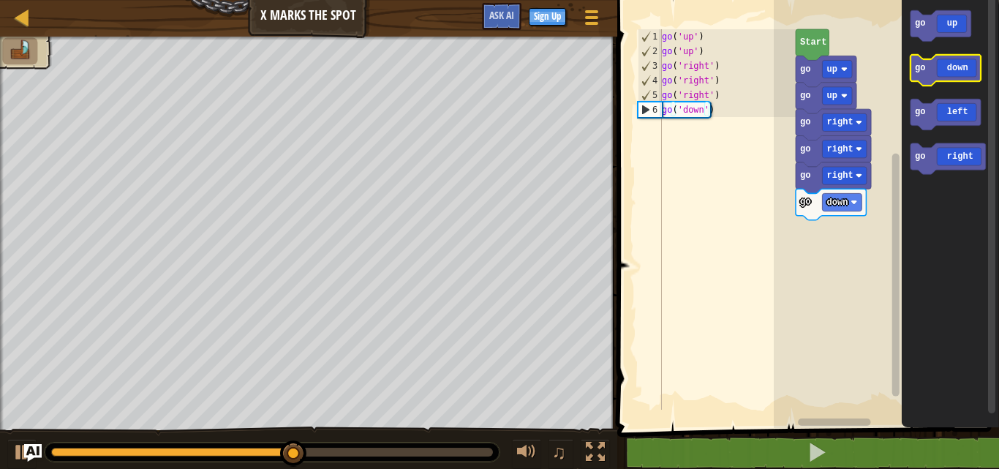
click at [952, 75] on icon "Blockly Workspace" at bounding box center [944, 70] width 70 height 31
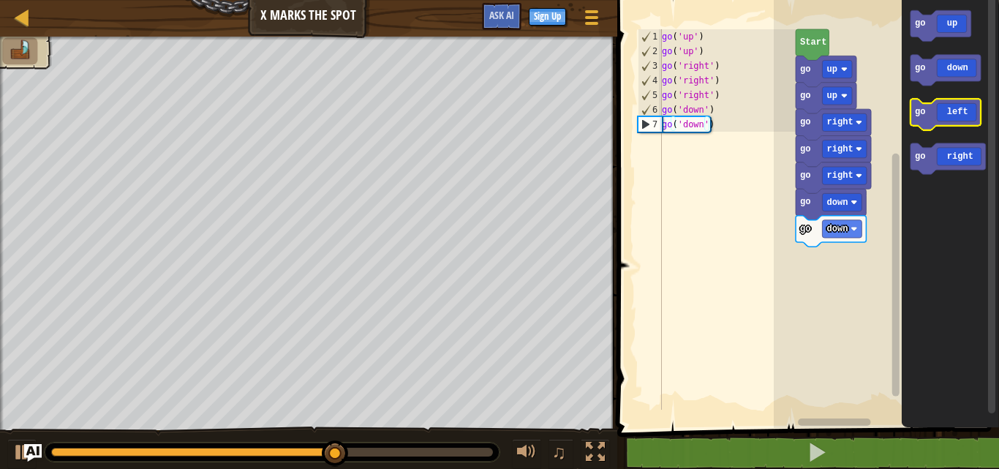
click at [926, 124] on icon "Blockly Workspace" at bounding box center [944, 114] width 70 height 31
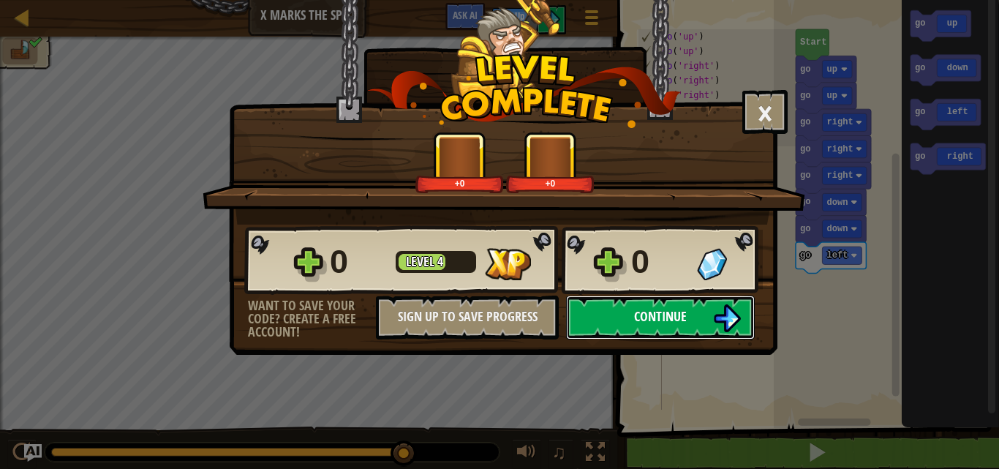
click at [671, 309] on span "Continue" at bounding box center [660, 316] width 53 height 18
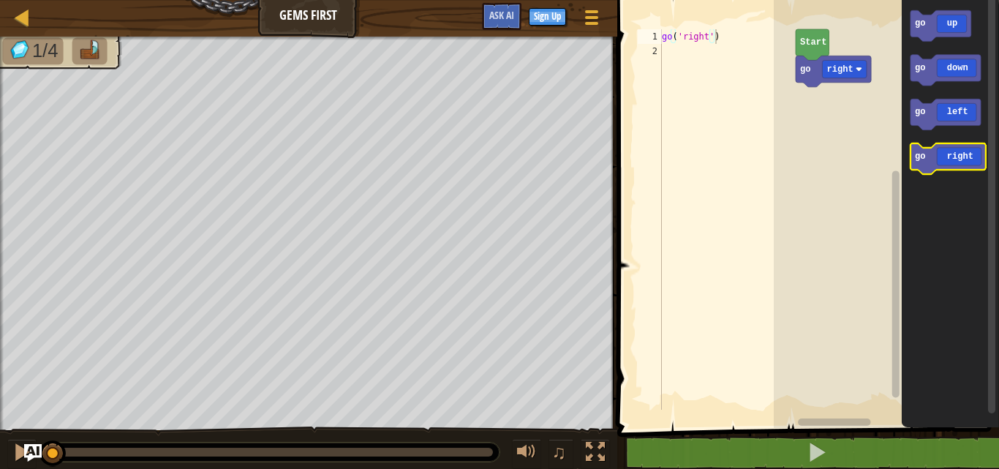
click at [958, 170] on rect "Blockly Workspace" at bounding box center [946, 158] width 75 height 31
click at [953, 156] on icon "Blockly Workspace" at bounding box center [946, 158] width 75 height 31
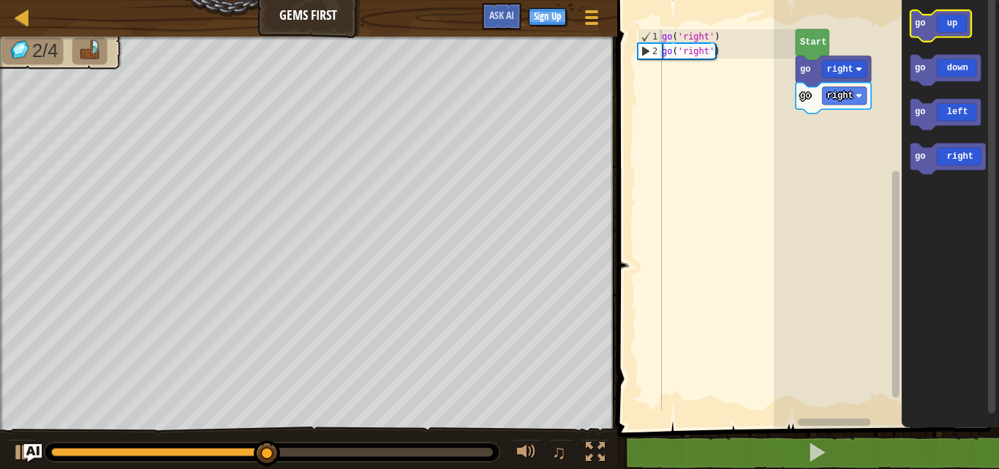
click at [920, 36] on icon "Blockly Workspace" at bounding box center [939, 25] width 61 height 31
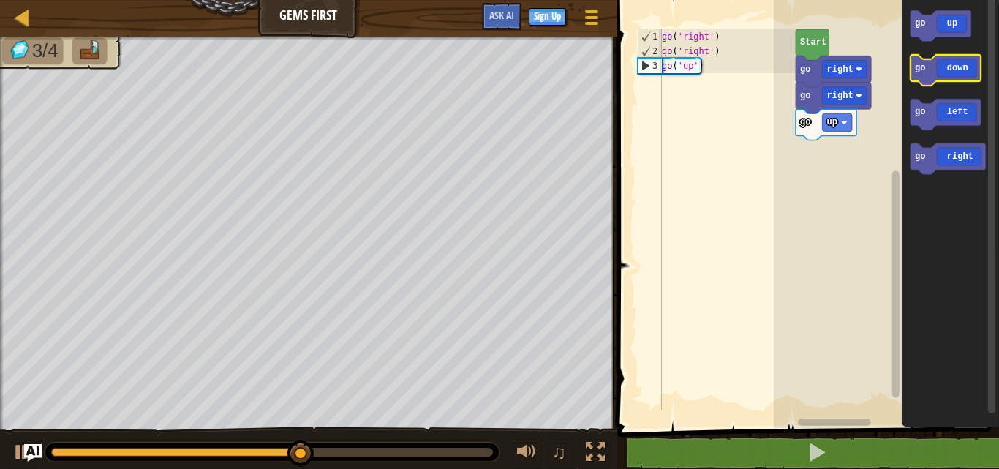
click at [939, 56] on icon "Blockly Workspace" at bounding box center [944, 70] width 70 height 31
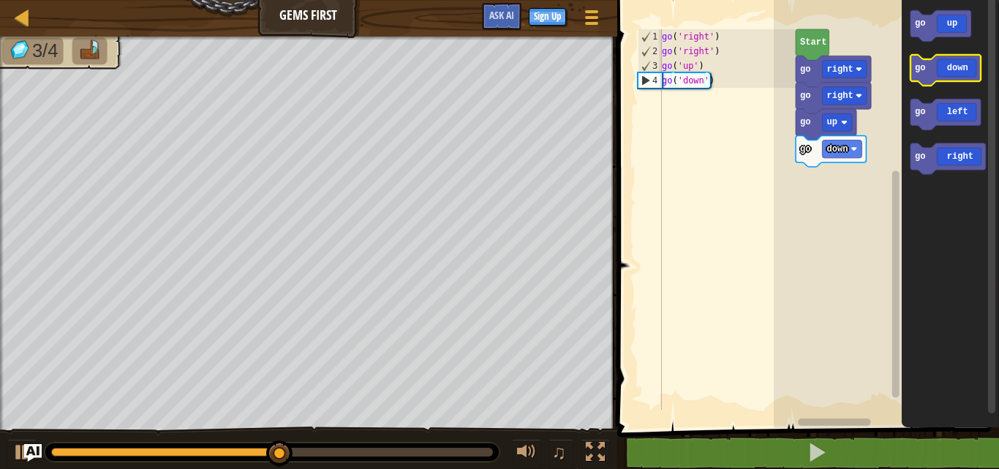
click at [942, 74] on icon "Blockly Workspace" at bounding box center [944, 70] width 70 height 31
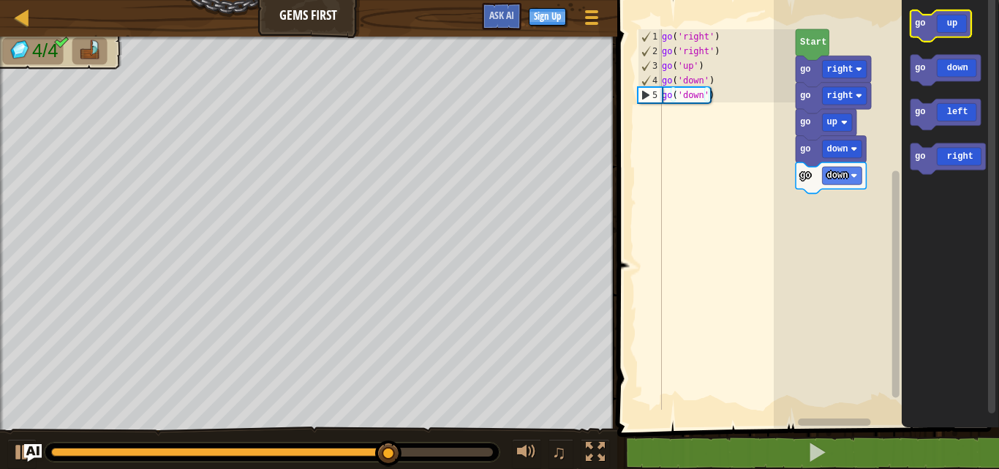
click at [931, 20] on icon "Blockly Workspace" at bounding box center [939, 25] width 61 height 31
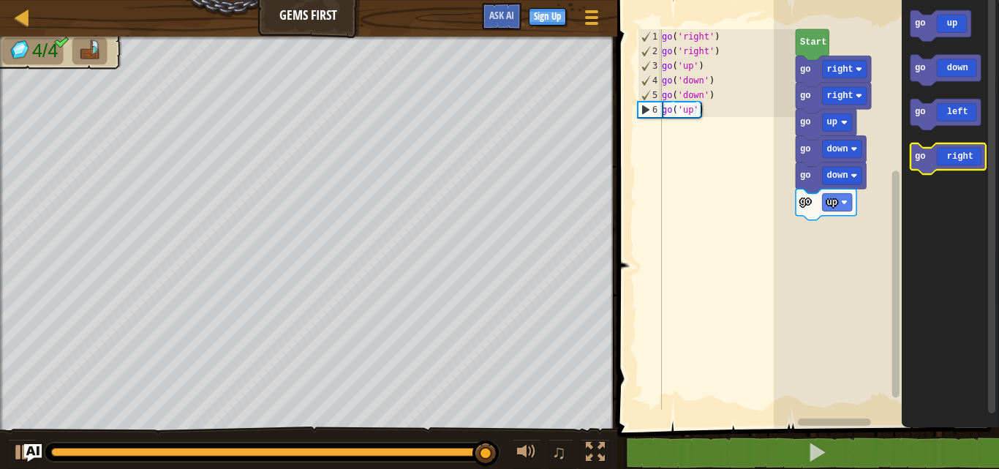
click at [943, 150] on icon "Blockly Workspace" at bounding box center [946, 158] width 75 height 31
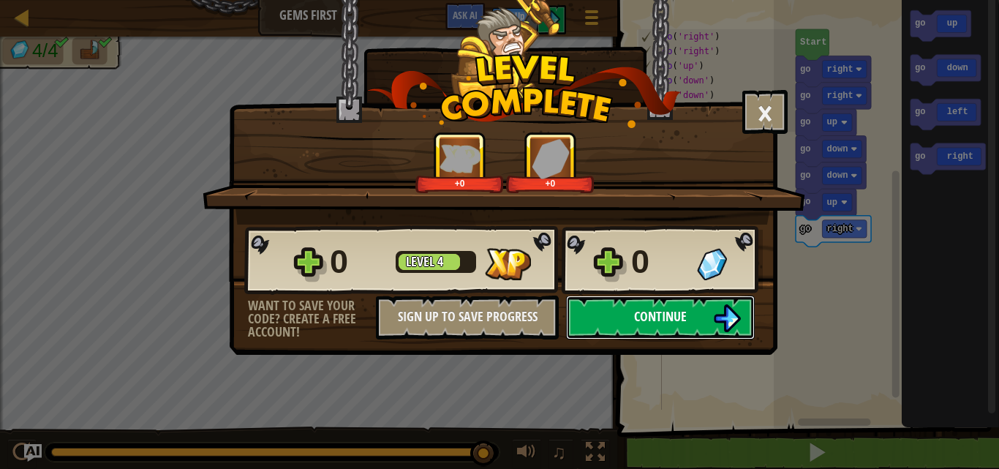
click at [650, 317] on span "Continue" at bounding box center [660, 316] width 53 height 18
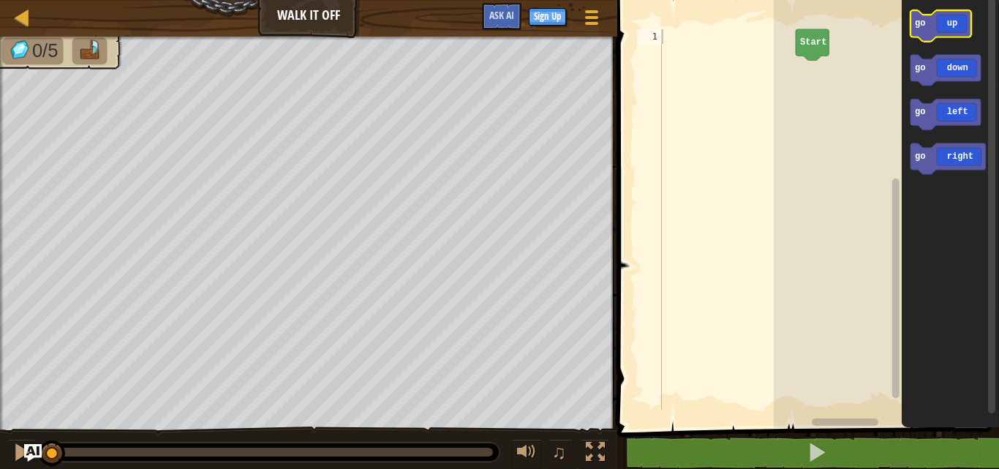
click at [931, 31] on icon "Blockly Workspace" at bounding box center [939, 25] width 61 height 31
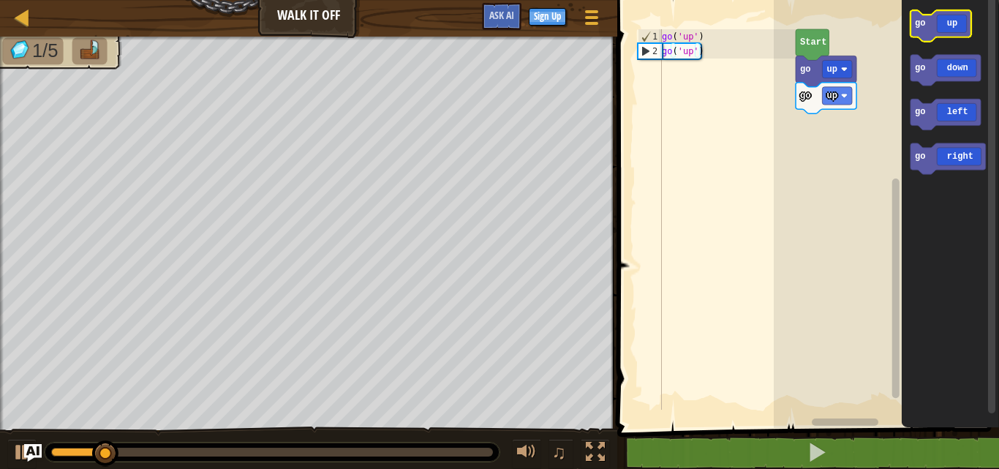
click at [934, 31] on icon "Blockly Workspace" at bounding box center [939, 25] width 61 height 31
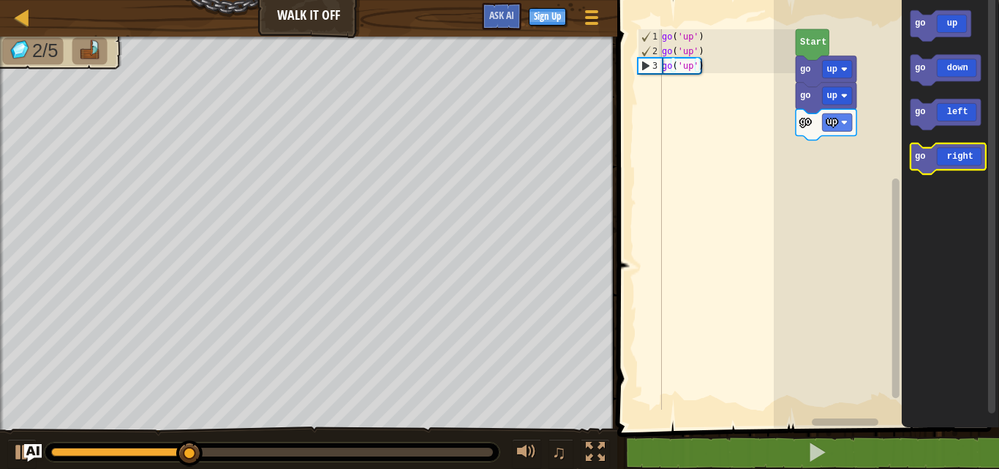
click at [960, 158] on icon "Blockly Workspace" at bounding box center [946, 158] width 75 height 31
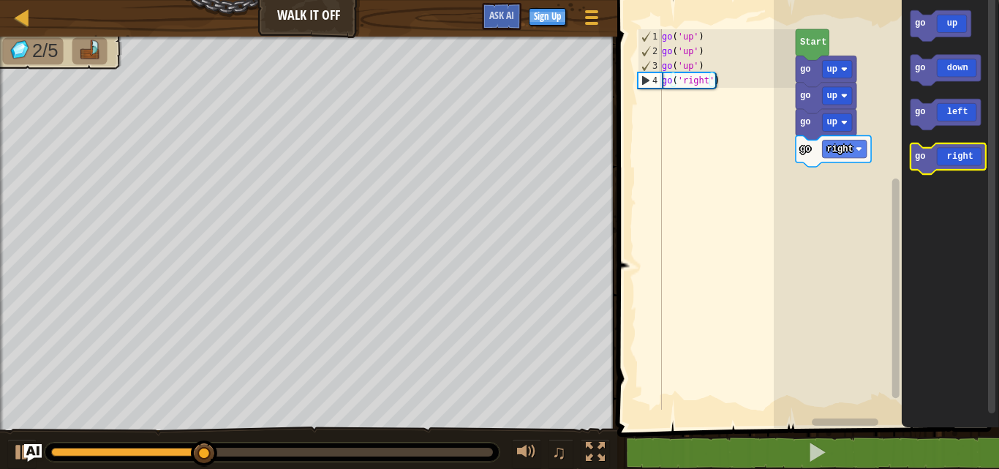
click at [961, 155] on icon "Blockly Workspace" at bounding box center [946, 158] width 75 height 31
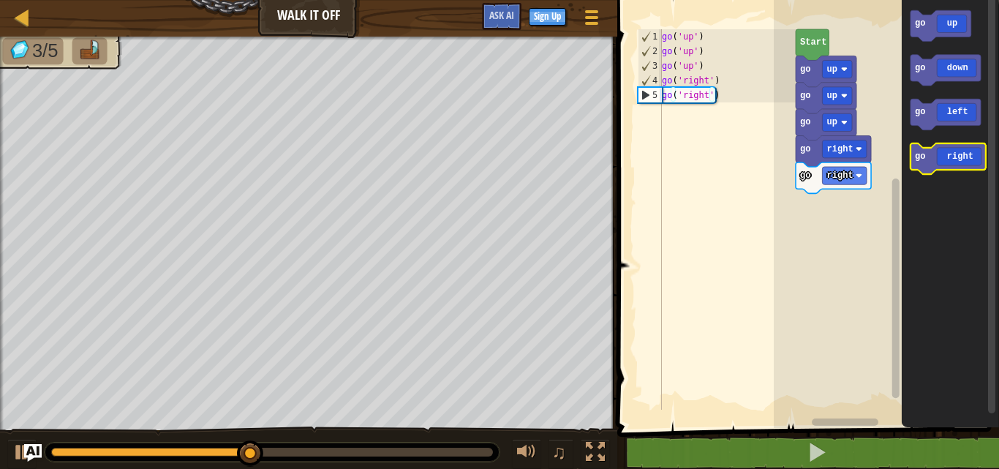
click at [961, 152] on icon "Blockly Workspace" at bounding box center [946, 158] width 75 height 31
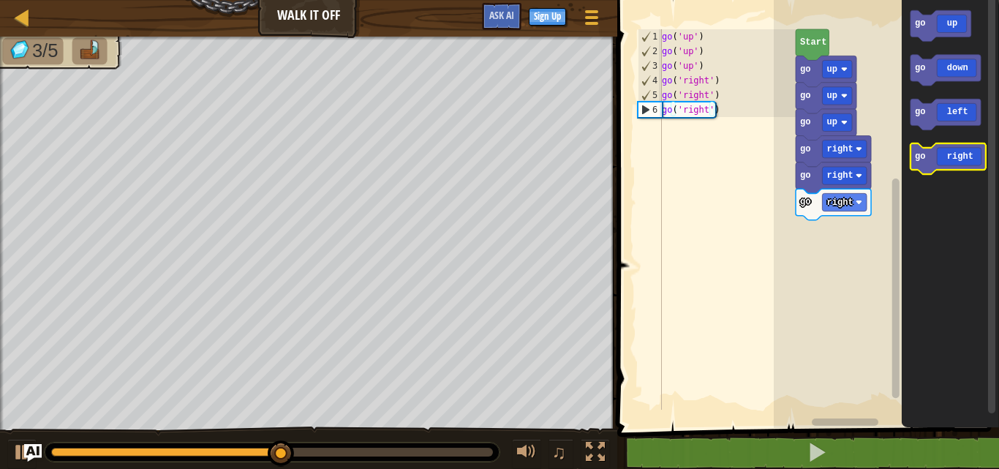
click at [961, 152] on icon "Blockly Workspace" at bounding box center [946, 158] width 75 height 31
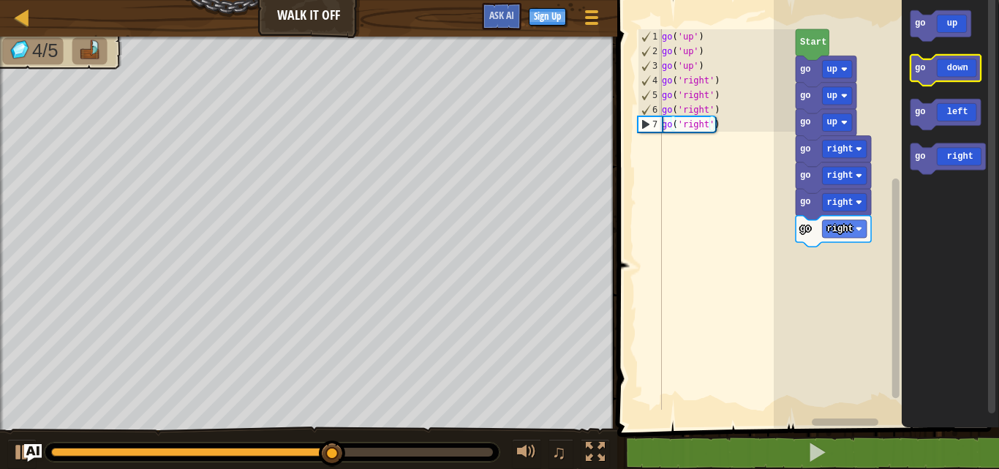
click at [942, 71] on icon "Blockly Workspace" at bounding box center [944, 70] width 70 height 31
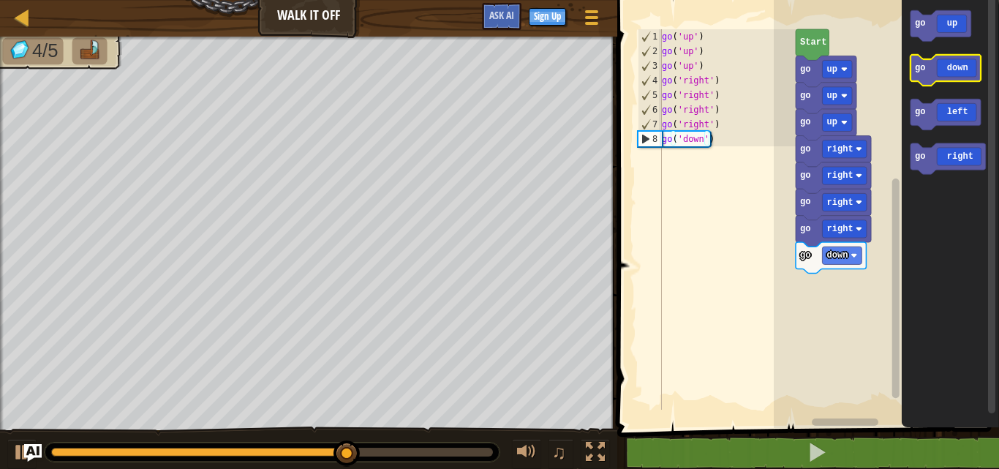
click at [942, 71] on icon "Blockly Workspace" at bounding box center [944, 70] width 70 height 31
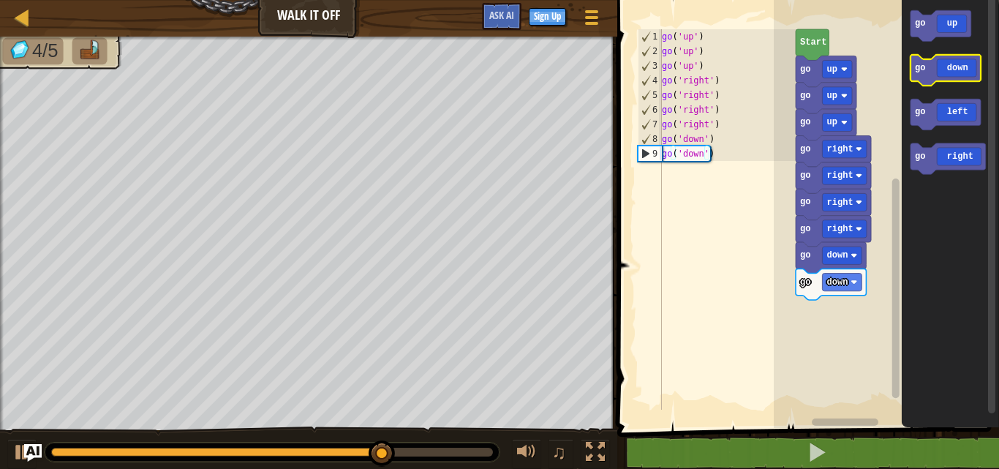
click at [942, 71] on icon "Blockly Workspace" at bounding box center [944, 70] width 70 height 31
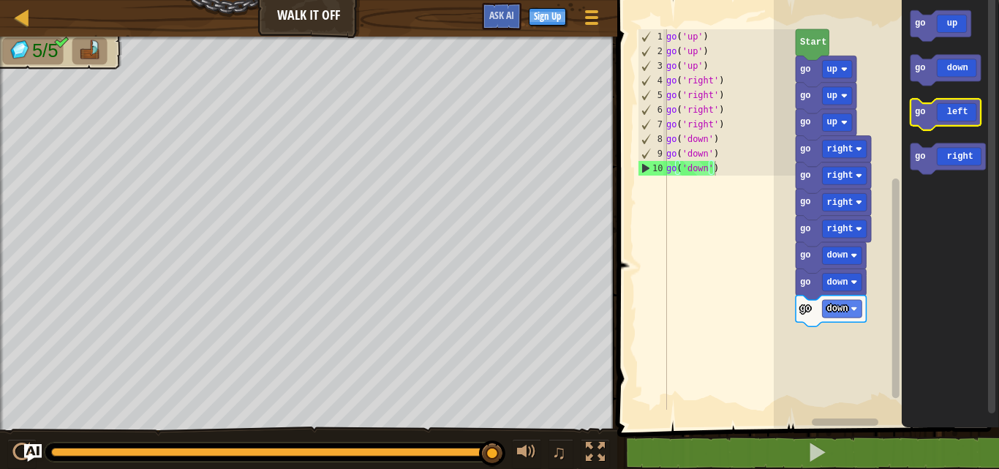
click at [945, 105] on icon "Blockly Workspace" at bounding box center [944, 114] width 70 height 31
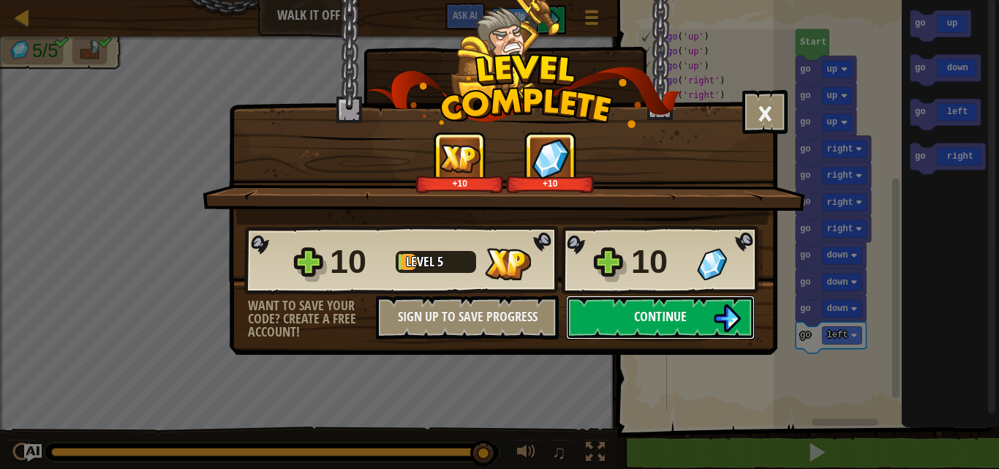
click at [719, 313] on img at bounding box center [727, 318] width 28 height 28
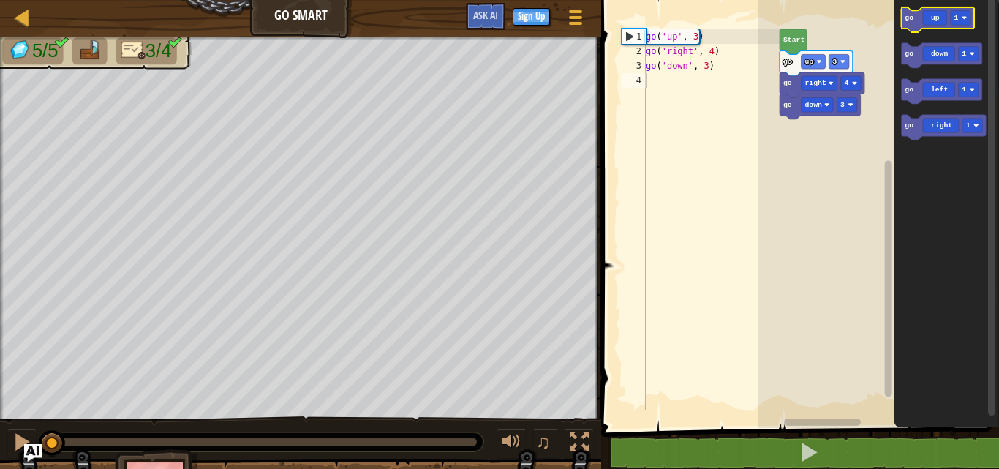
click at [945, 15] on icon "Blockly Workspace" at bounding box center [937, 19] width 73 height 25
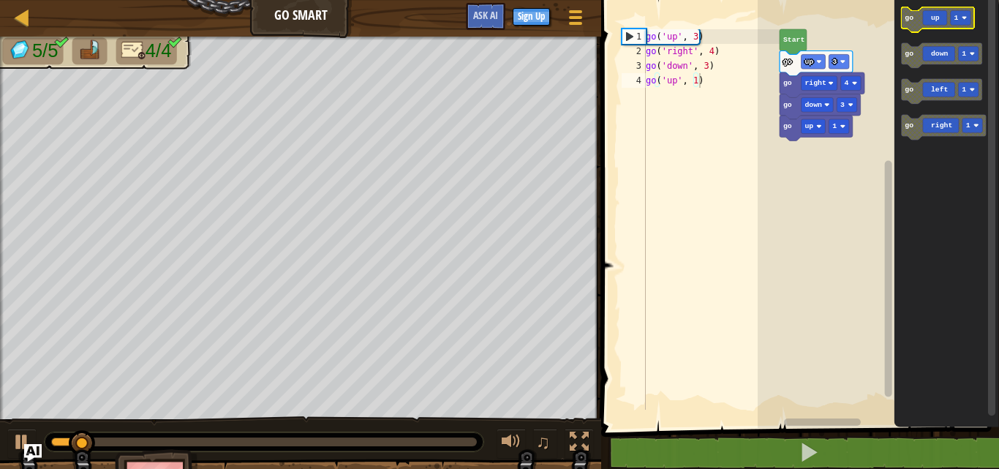
click at [945, 15] on icon "Blockly Workspace" at bounding box center [937, 19] width 73 height 25
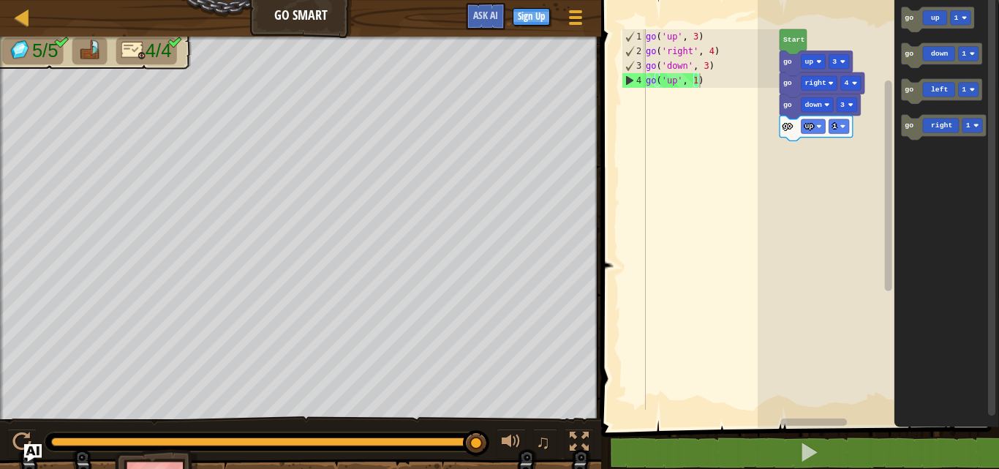
click at [825, 174] on rect "Blockly Workspace" at bounding box center [877, 210] width 241 height 435
click at [839, 137] on div "go down 3 go up 1 go right 4 go up 3 Start go up 1 go down 1 go left 1 go right…" at bounding box center [877, 210] width 241 height 435
click at [933, 58] on icon "Blockly Workspace" at bounding box center [941, 55] width 81 height 25
click at [819, 209] on rect "Blockly Workspace" at bounding box center [877, 210] width 241 height 435
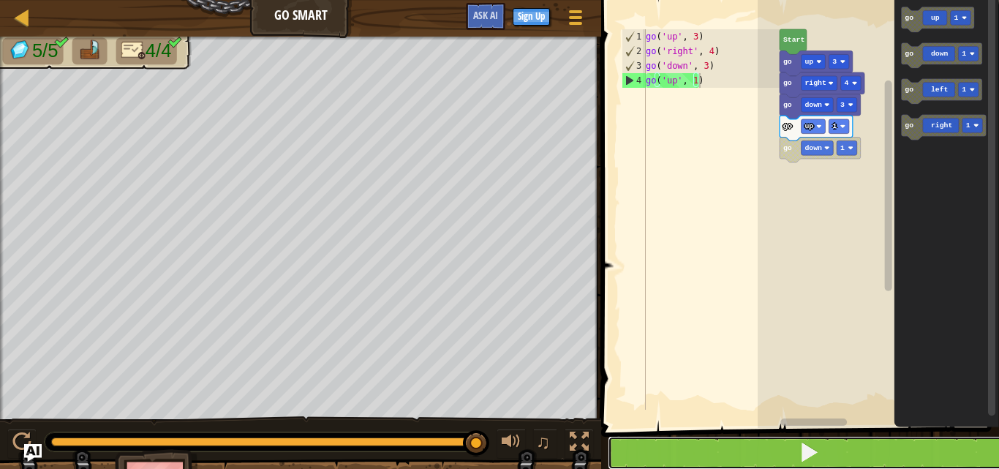
click at [795, 456] on button at bounding box center [809, 453] width 402 height 34
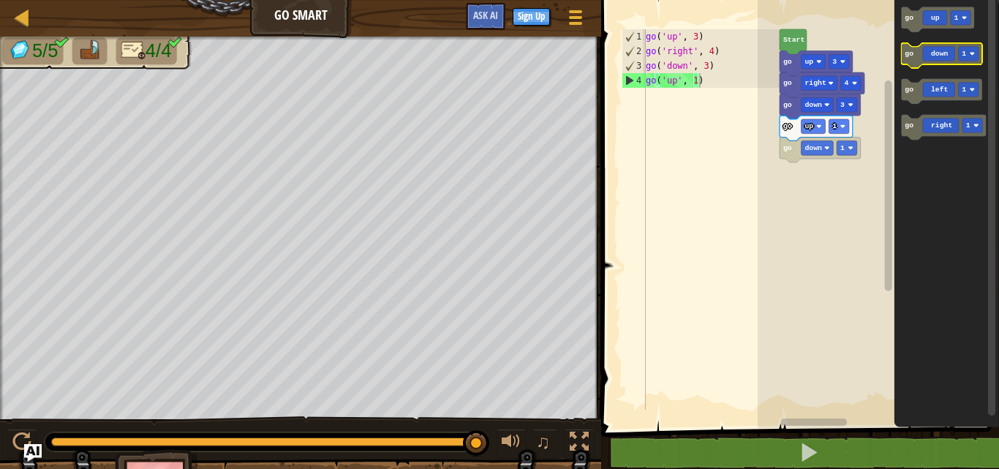
click at [942, 61] on icon "Blockly Workspace" at bounding box center [941, 55] width 81 height 25
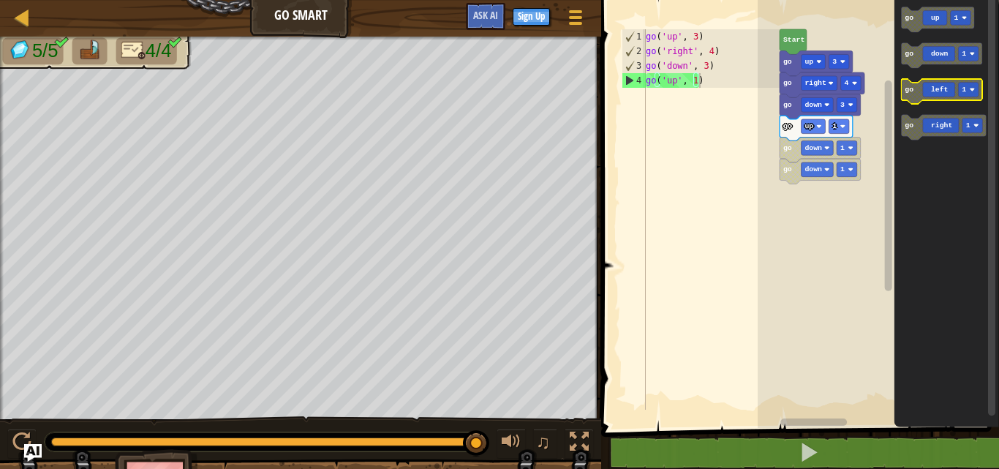
click at [937, 92] on icon "Blockly Workspace" at bounding box center [941, 91] width 81 height 25
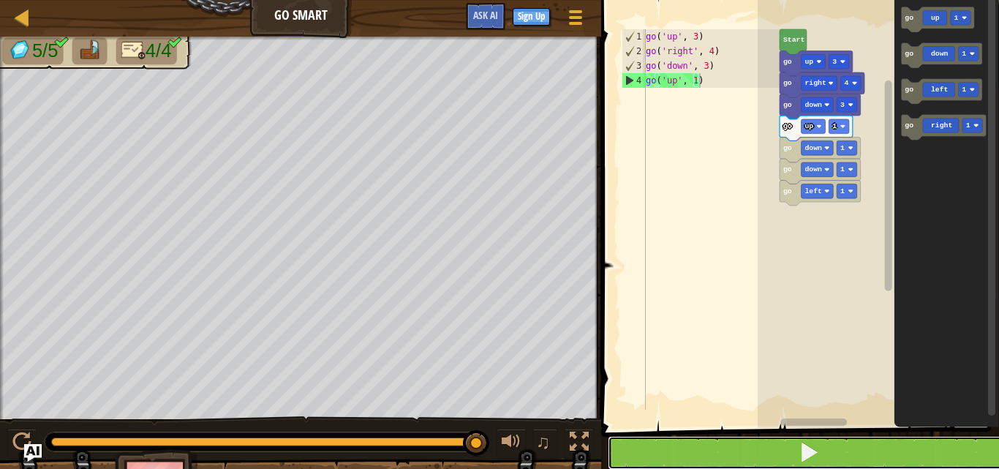
click at [881, 449] on button at bounding box center [809, 453] width 402 height 34
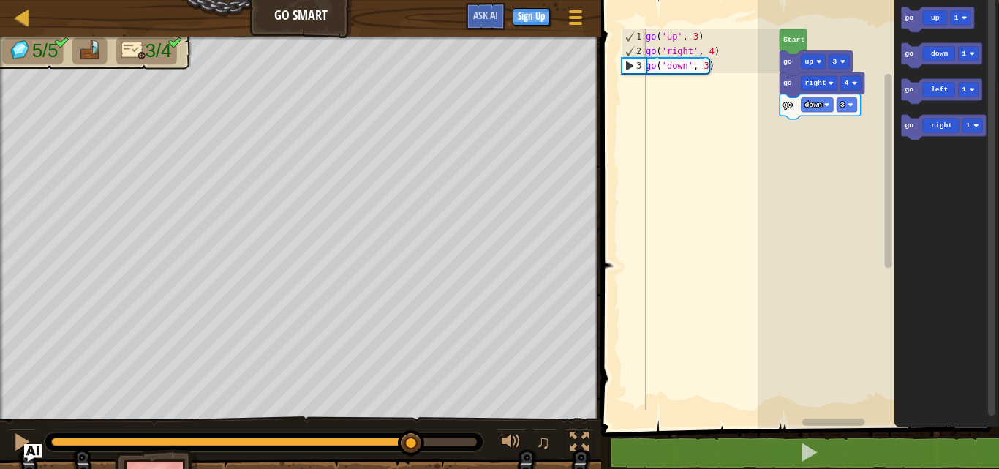
click at [412, 384] on div "5/5 3/4 ♫ Frog" at bounding box center [499, 278] width 999 height 482
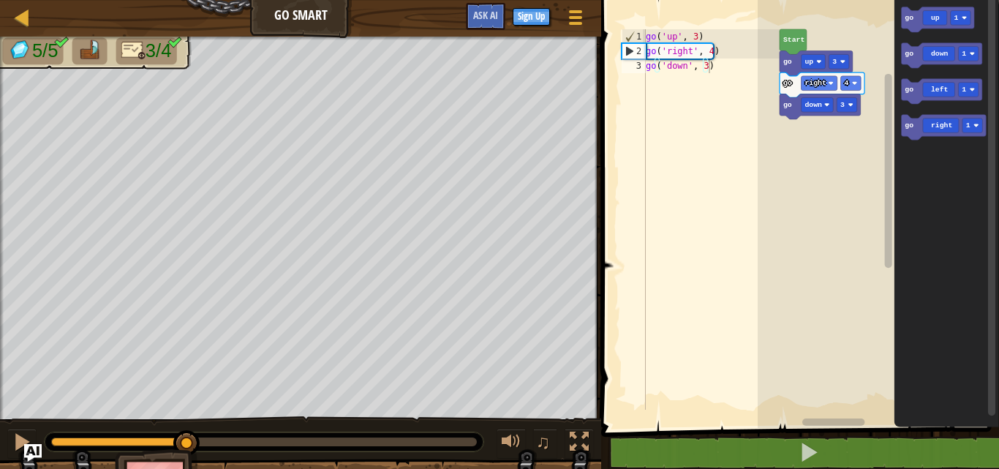
click at [181, 267] on div "5/5 3/4 ♫ Frog" at bounding box center [499, 278] width 999 height 482
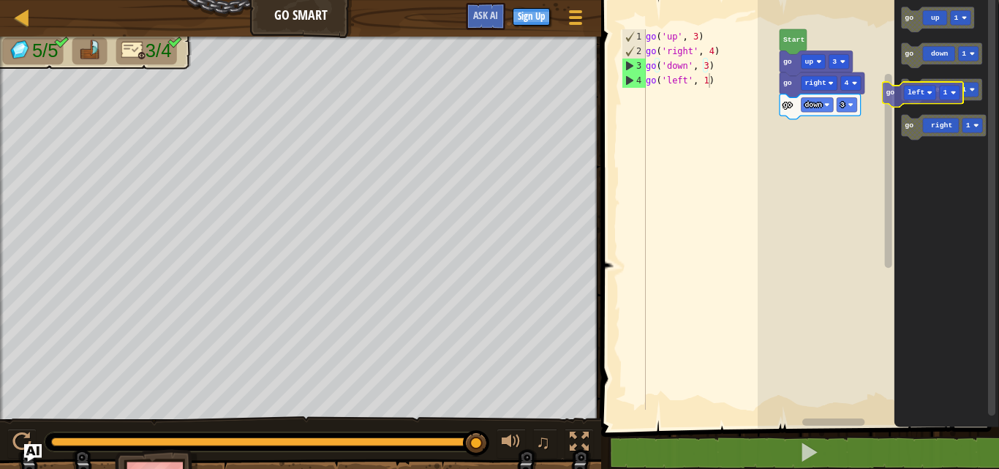
click at [889, 110] on div "go down 3 go right 4 go up 3 Start go up 1 go down 1 go left 1 go right 1 go le…" at bounding box center [877, 210] width 241 height 435
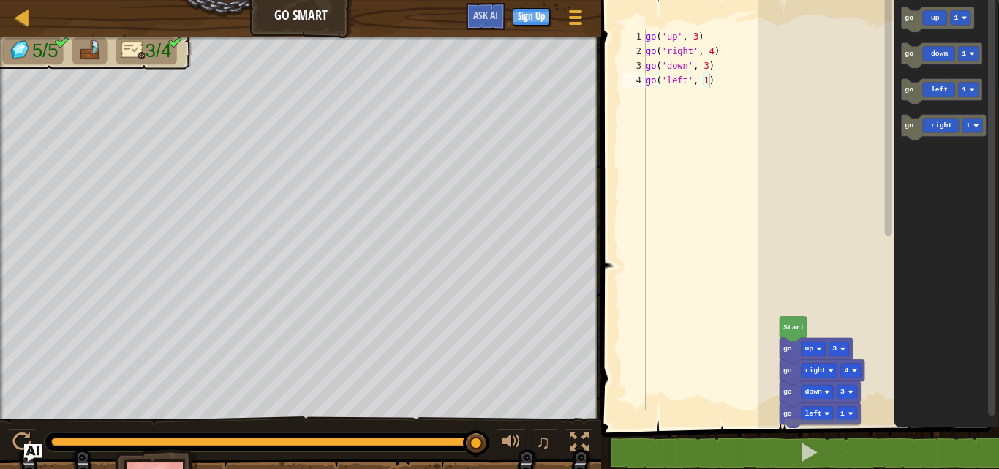
click at [889, 110] on g "Blockly Workspace" at bounding box center [887, 204] width 11 height 423
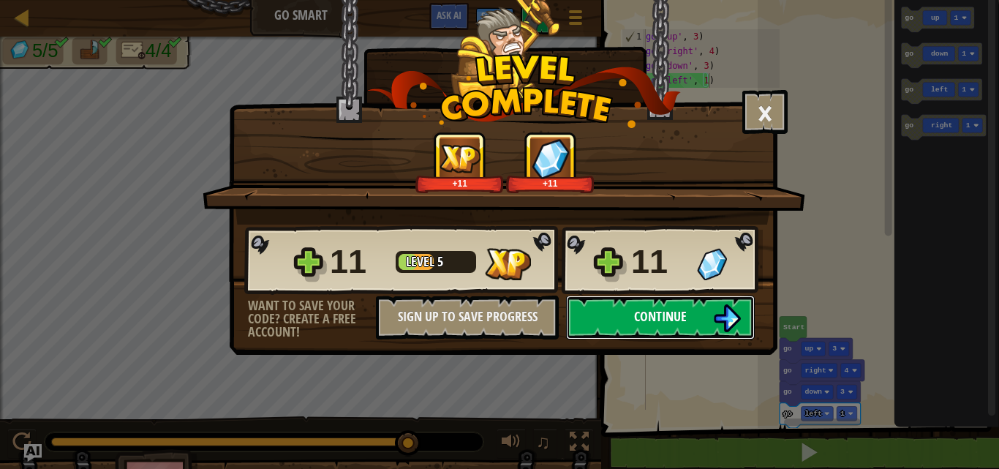
click at [722, 322] on img at bounding box center [727, 318] width 28 height 28
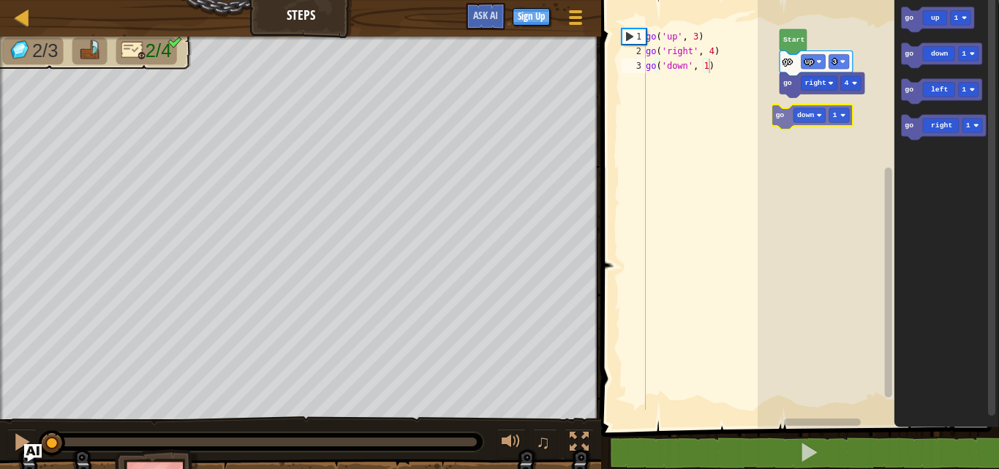
click at [820, 126] on div "go right 4 go up 3 Start go down 1 go up 1 go down 1 go left 1 go right 1 go do…" at bounding box center [877, 210] width 241 height 435
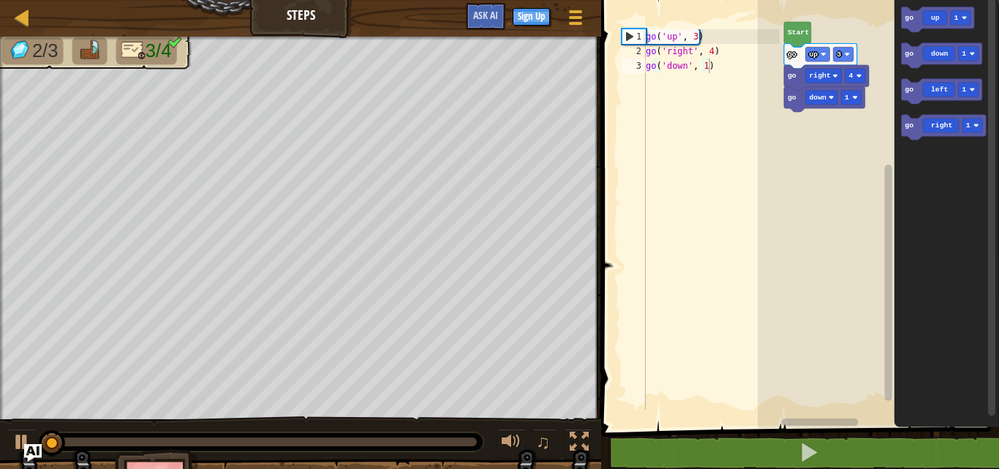
click at [824, 118] on rect "Blockly Workspace" at bounding box center [877, 210] width 241 height 435
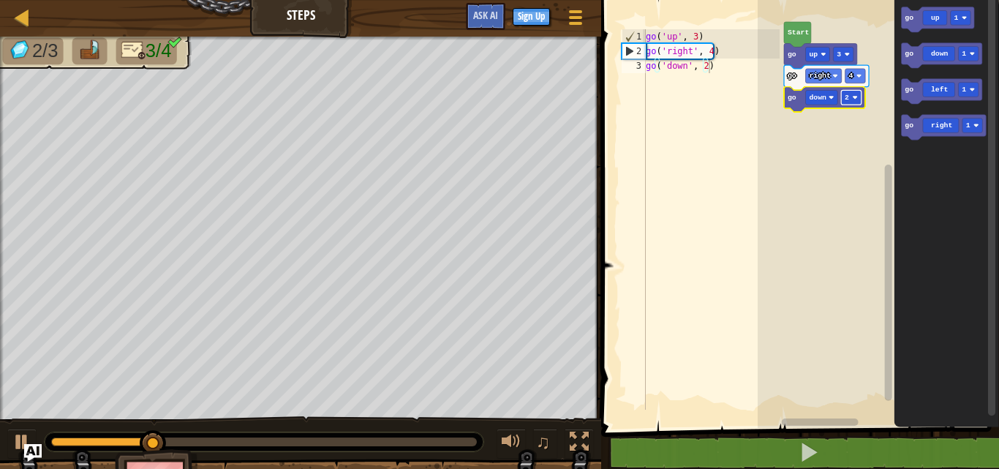
click at [856, 96] on image "Blockly Workspace" at bounding box center [854, 97] width 5 height 5
click at [854, 97] on image "Blockly Workspace" at bounding box center [854, 97] width 5 height 5
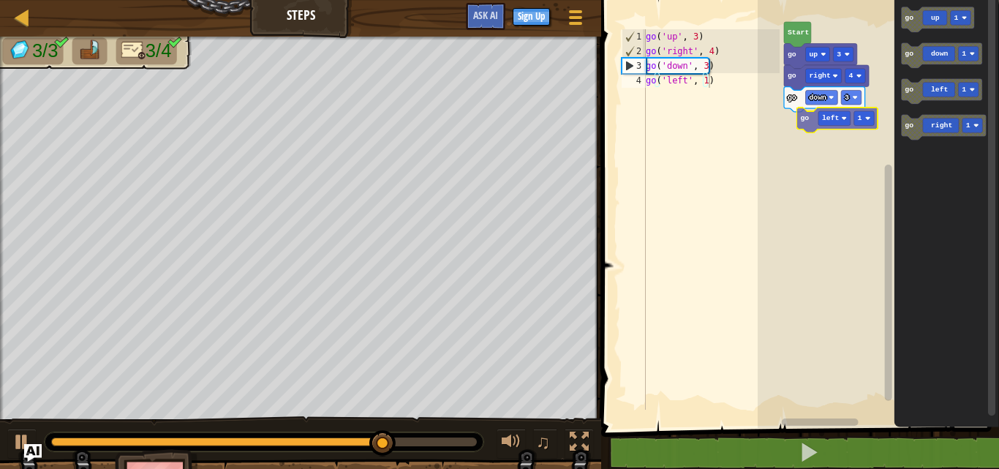
click at [829, 129] on div "Start go up 3 go right 4 go down 3 go up 1 go down 1 go left 1 go right 1 go le…" at bounding box center [877, 210] width 241 height 435
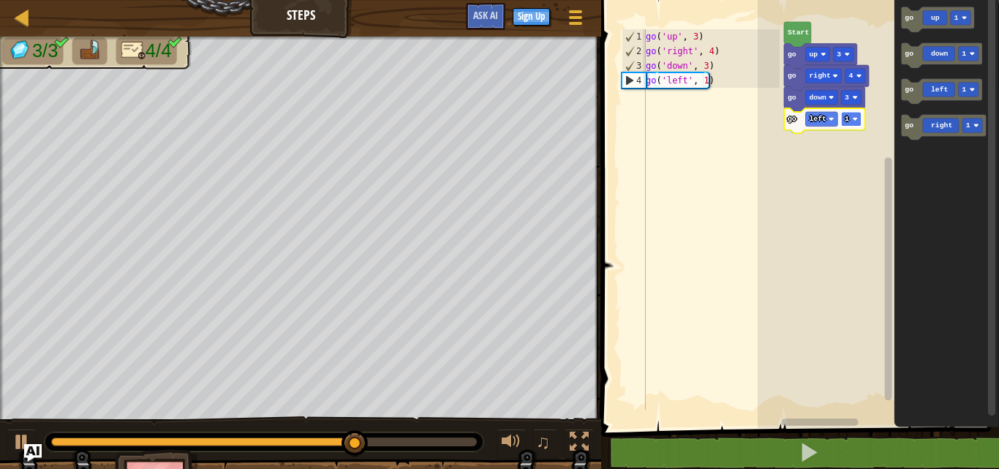
click at [853, 124] on rect "Blockly Workspace" at bounding box center [851, 119] width 20 height 15
click at [847, 116] on text "1" at bounding box center [846, 119] width 4 height 8
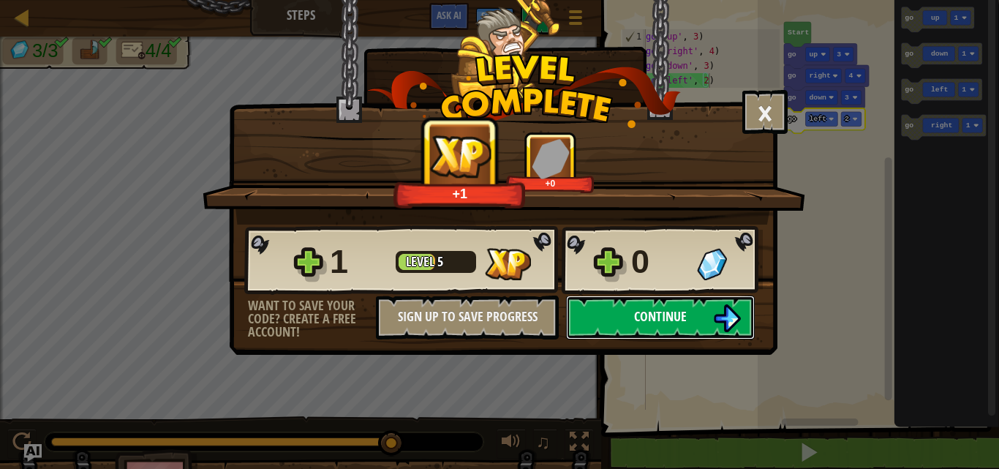
click at [649, 322] on span "Continue" at bounding box center [660, 316] width 53 height 18
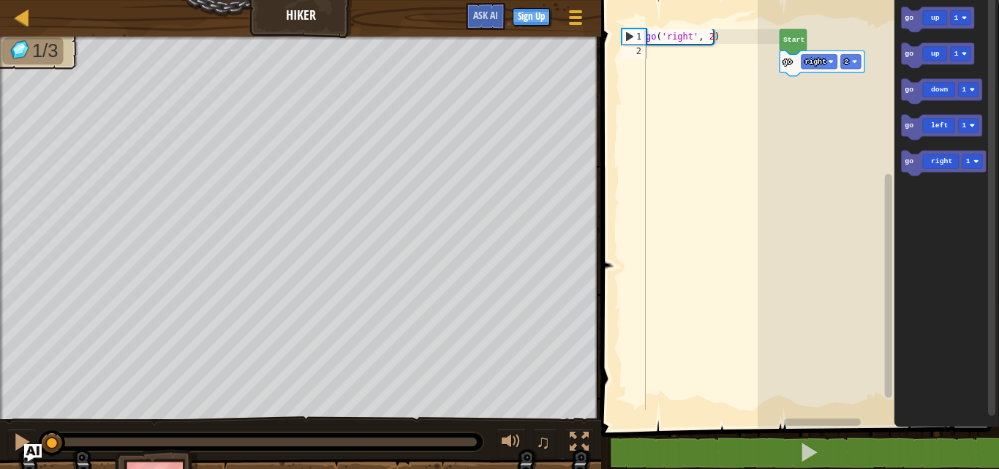
drag, startPoint x: 48, startPoint y: 444, endPoint x: 0, endPoint y: 497, distance: 70.9
click at [0, 0] on html "Map Hiker Game Menu Sign Up Ask AI 1 הההההההההההההההההההההההההההההההההההההההההה…" at bounding box center [499, 0] width 999 height 0
click at [920, 63] on icon "Blockly Workspace" at bounding box center [937, 55] width 73 height 25
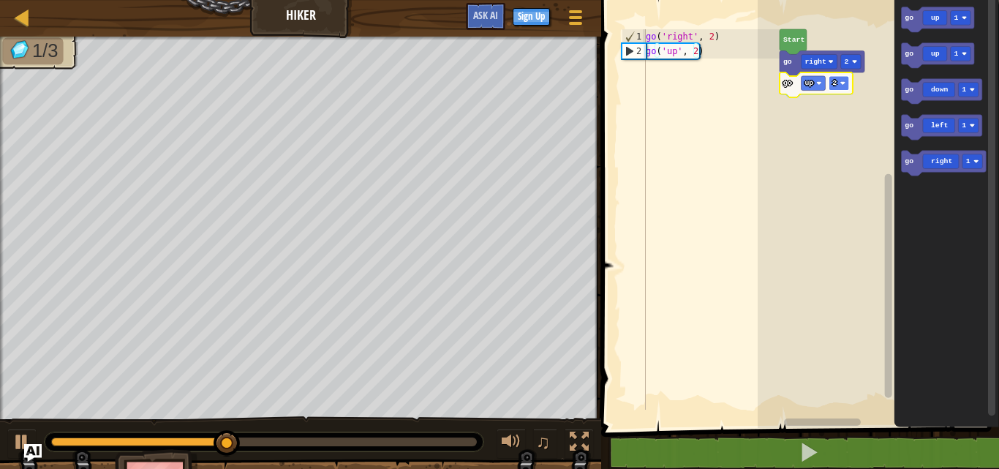
click at [848, 86] on rect "Blockly Workspace" at bounding box center [838, 83] width 20 height 15
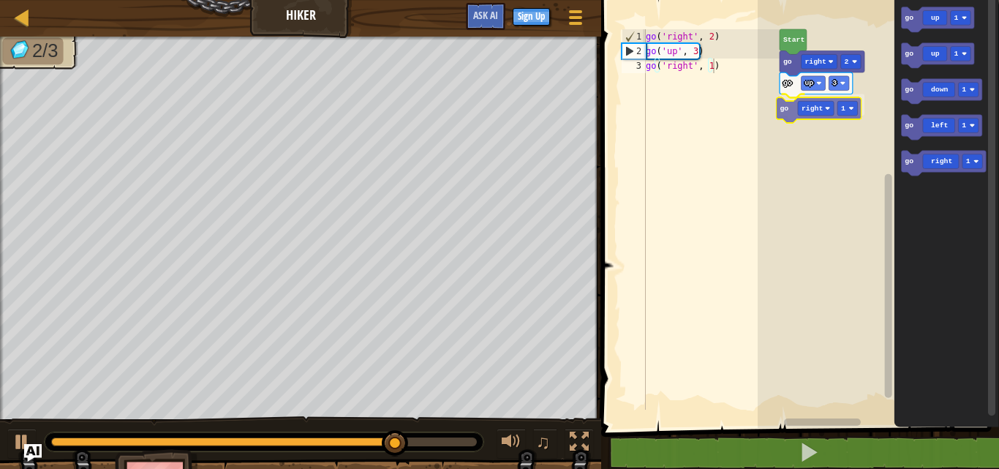
click at [798, 99] on div "Start go right 2 go up 3 go right 1 go up 1 go up 1 go down 1 go left 1 go righ…" at bounding box center [877, 210] width 241 height 435
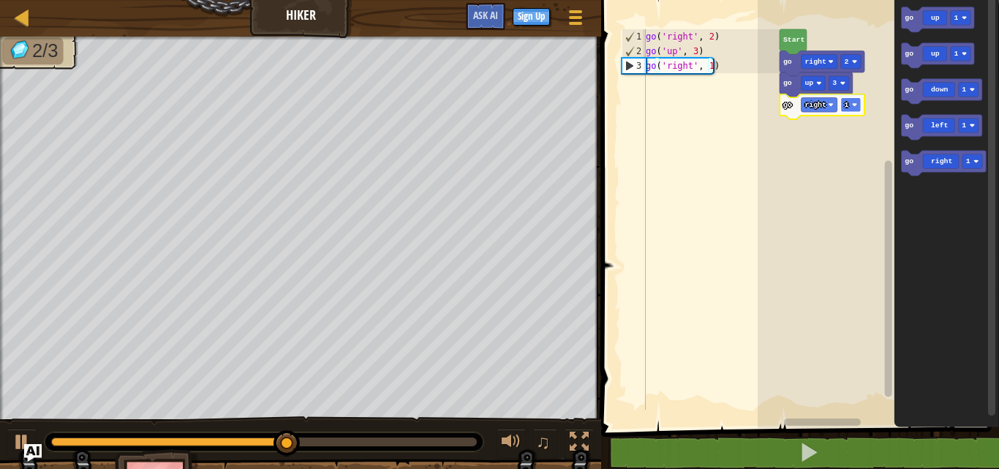
click at [846, 106] on text "1" at bounding box center [846, 105] width 4 height 8
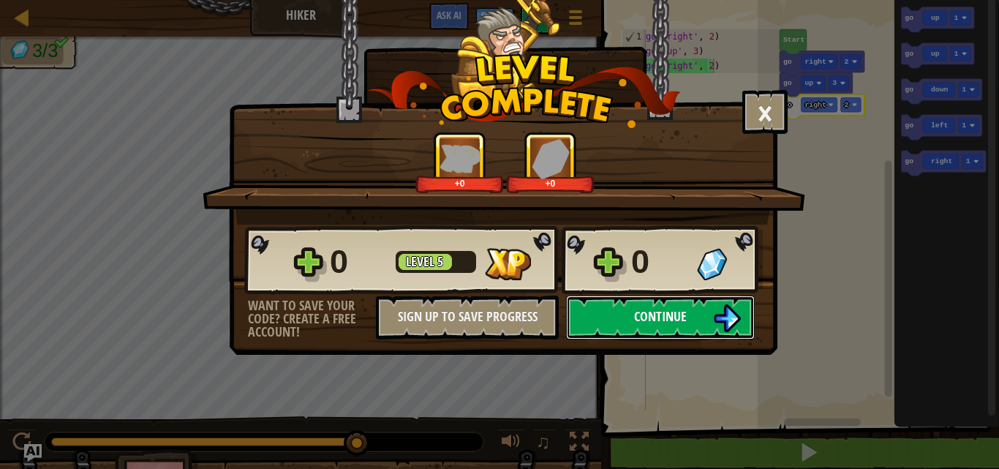
click at [700, 311] on button "Continue" at bounding box center [660, 317] width 189 height 44
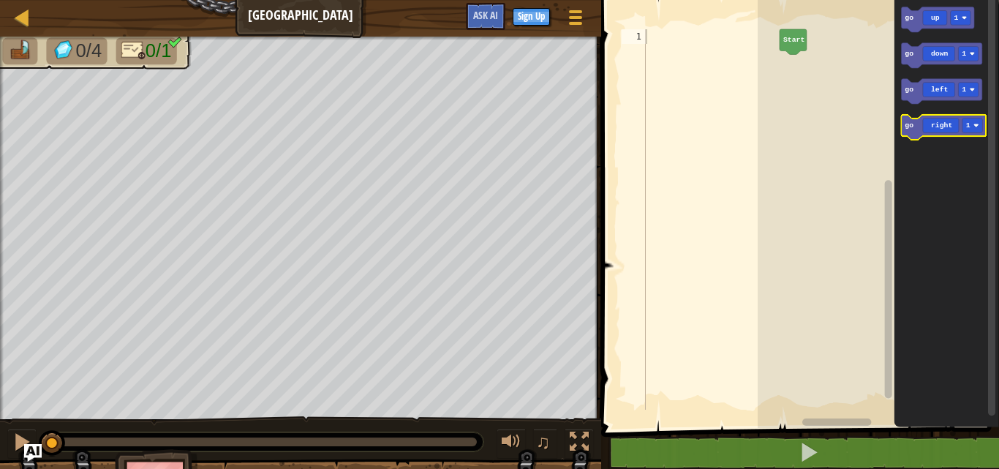
click at [931, 138] on rect "Blockly Workspace" at bounding box center [943, 127] width 85 height 25
click at [923, 126] on icon "Blockly Workspace" at bounding box center [943, 127] width 85 height 25
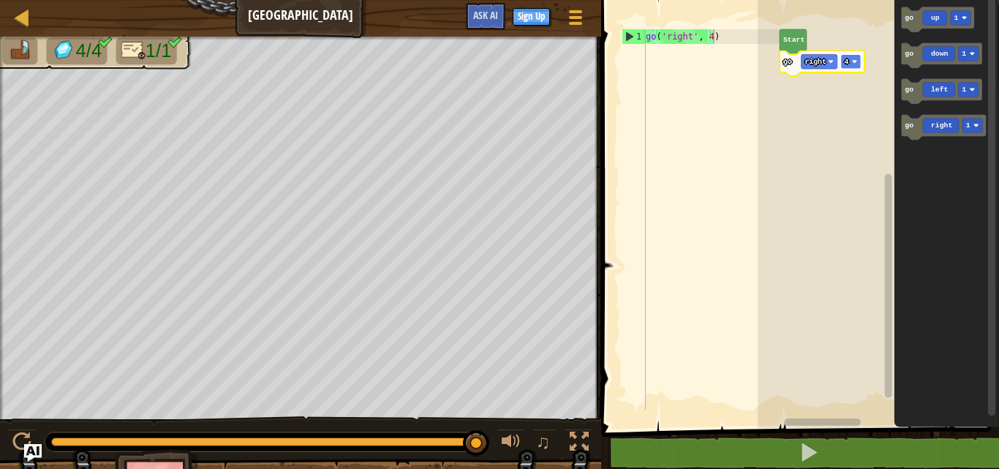
click at [844, 57] on rect "Blockly Workspace" at bounding box center [850, 61] width 20 height 15
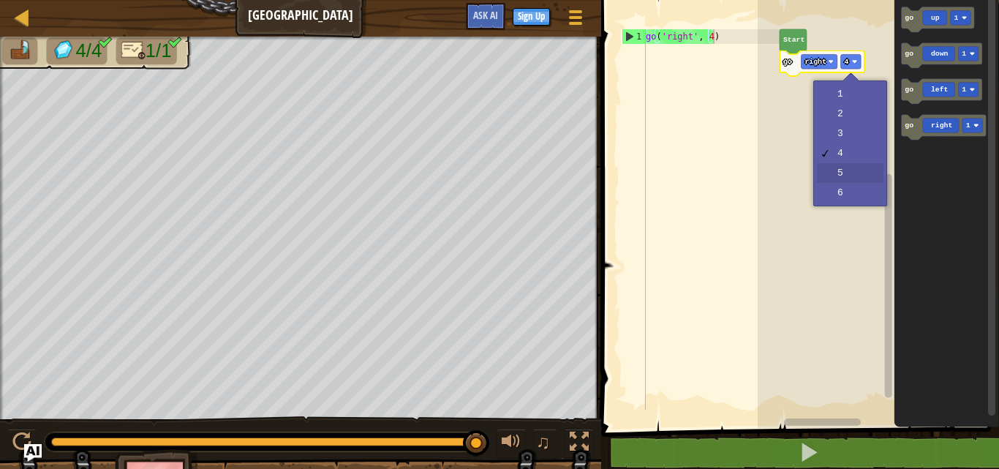
drag, startPoint x: 842, startPoint y: 164, endPoint x: 828, endPoint y: 140, distance: 27.8
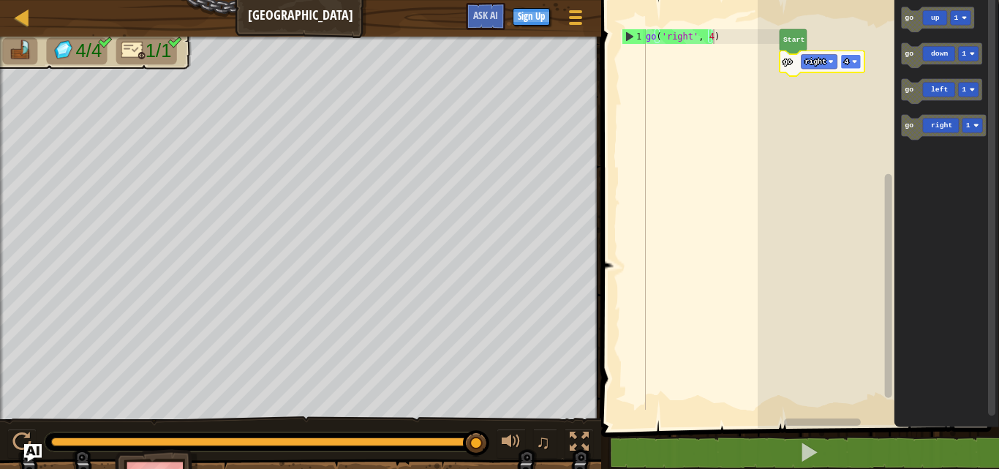
click at [852, 67] on rect "Blockly Workspace" at bounding box center [850, 61] width 20 height 15
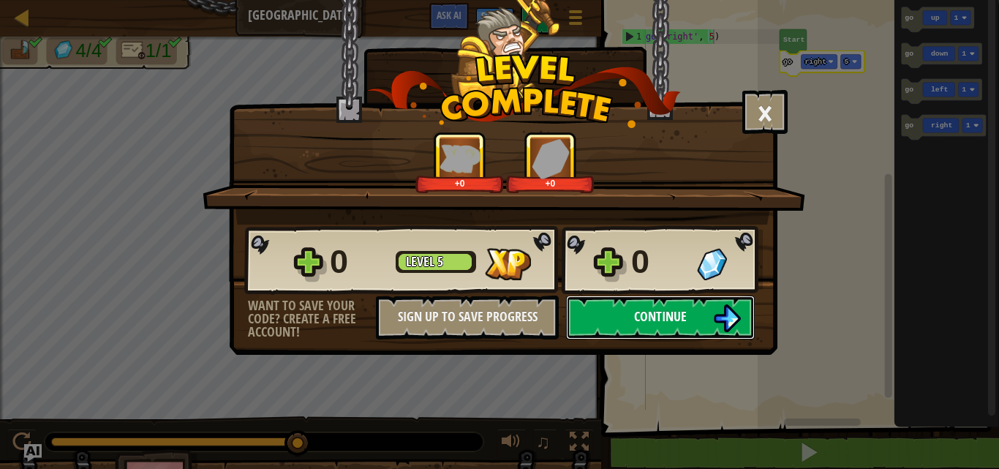
click at [677, 296] on button "Continue" at bounding box center [660, 317] width 189 height 44
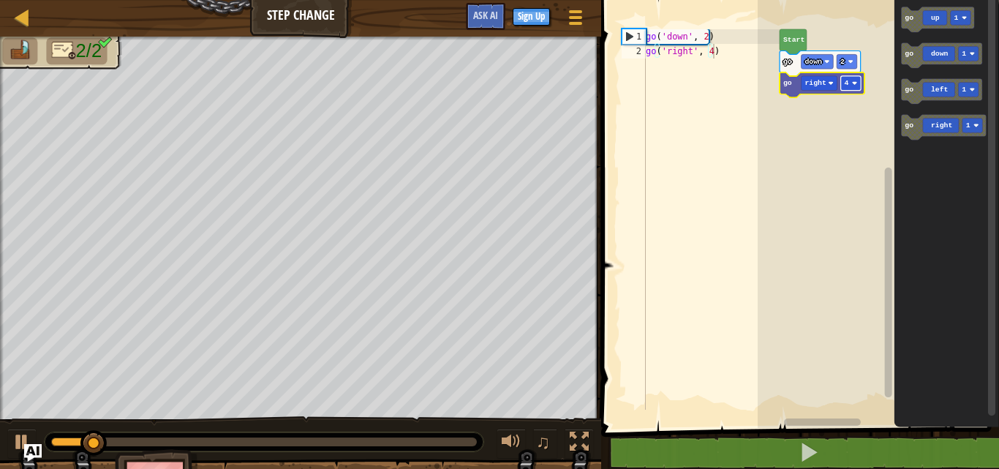
click at [853, 83] on image "Blockly Workspace" at bounding box center [854, 82] width 5 height 5
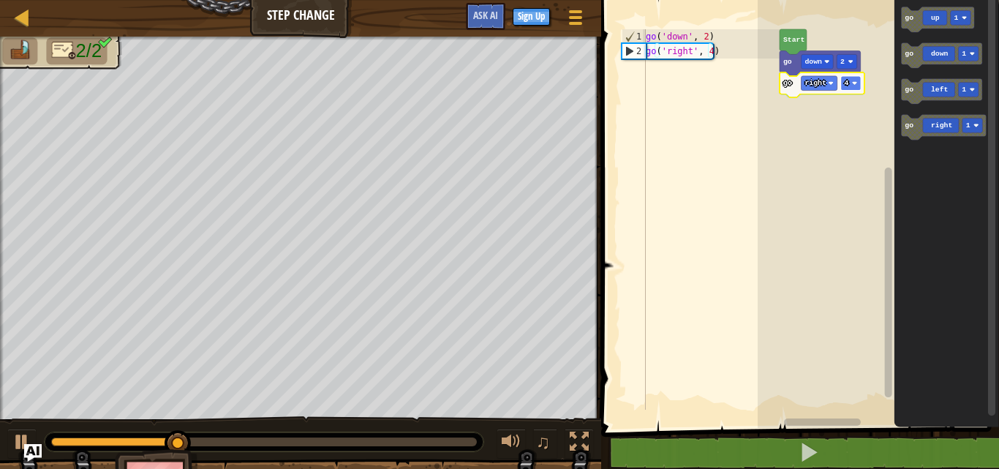
click at [852, 88] on rect "Blockly Workspace" at bounding box center [850, 83] width 20 height 15
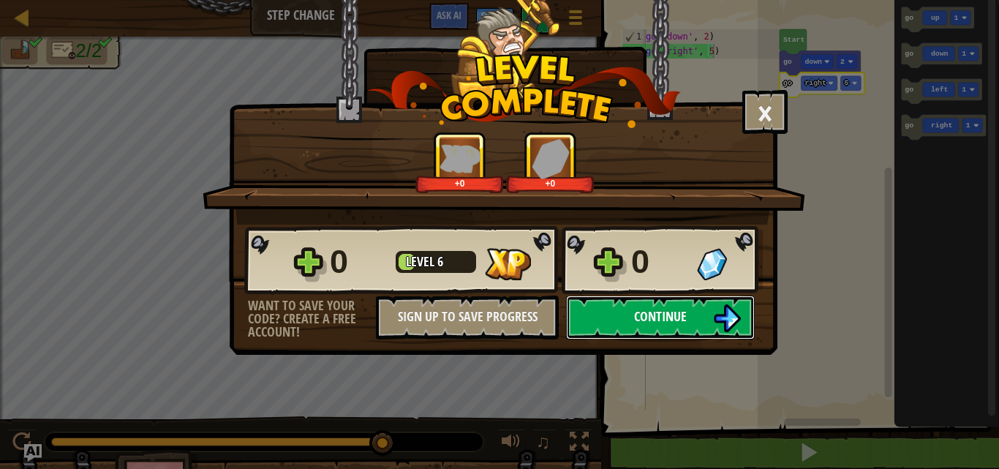
click at [713, 321] on img at bounding box center [727, 318] width 28 height 28
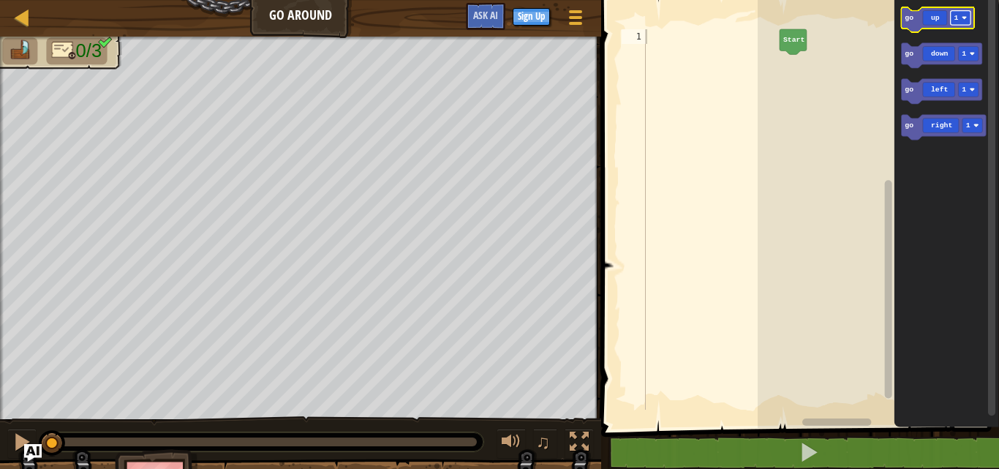
click at [965, 23] on rect "Blockly Workspace" at bounding box center [960, 18] width 20 height 15
click at [807, 77] on div "Start go up 3 go up 3 go down 1 go left 1 go right 1 go up 3" at bounding box center [877, 210] width 241 height 435
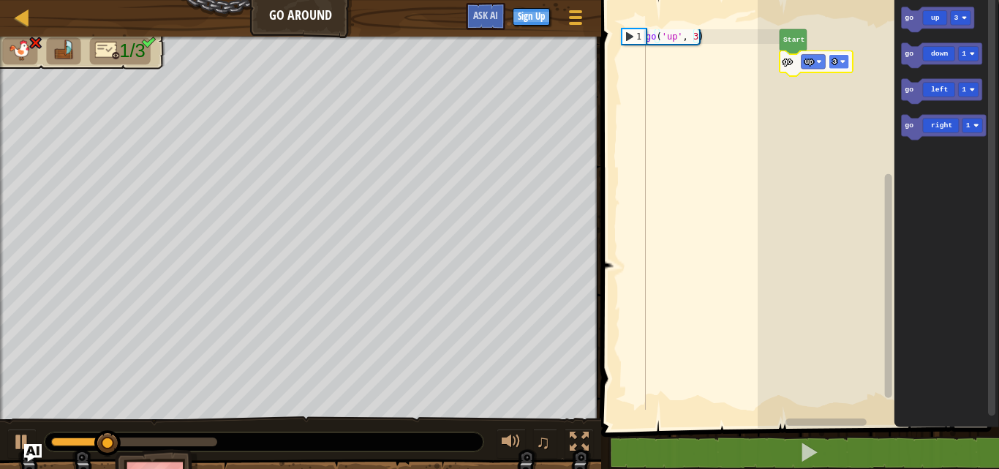
click at [836, 66] on rect "Blockly Workspace" at bounding box center [838, 61] width 20 height 15
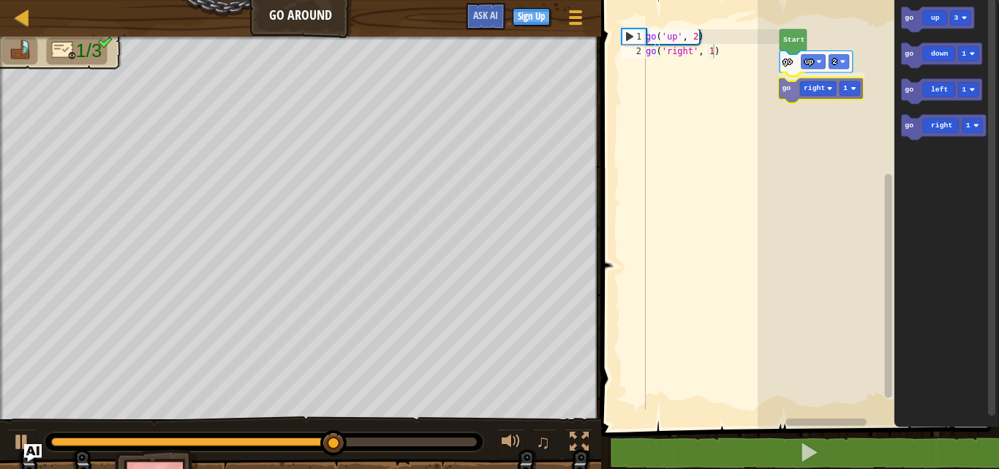
click at [803, 91] on div "Start go up 2 go right 1 go up 3 go down 1 go left 1 go right 1 go right 1" at bounding box center [877, 210] width 241 height 435
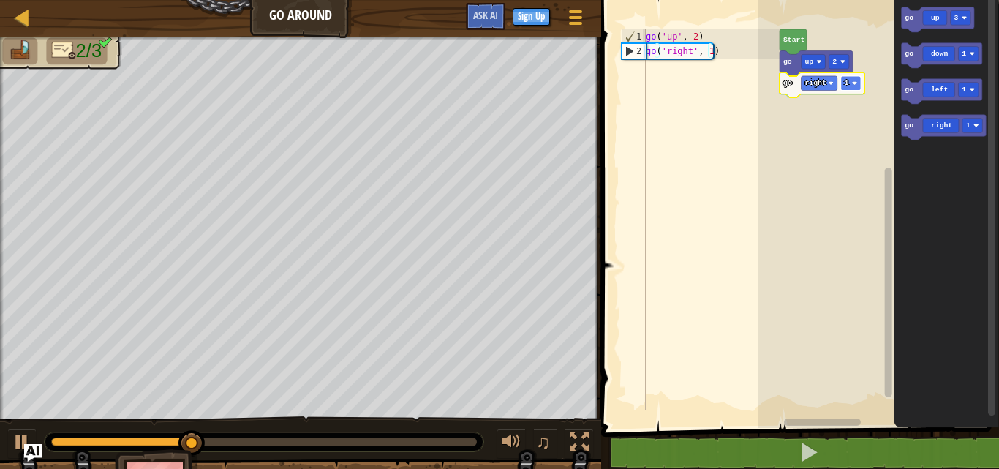
click at [844, 85] on text "1" at bounding box center [846, 83] width 4 height 8
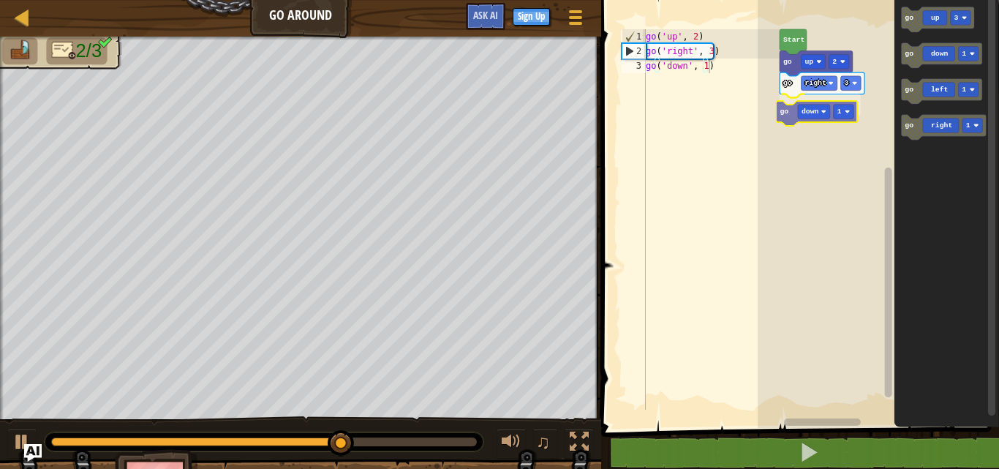
click at [814, 122] on div "Start go up 2 go right 3 go down 1 go up 3 go down 1 go left 1 go right 1 go do…" at bounding box center [877, 210] width 241 height 435
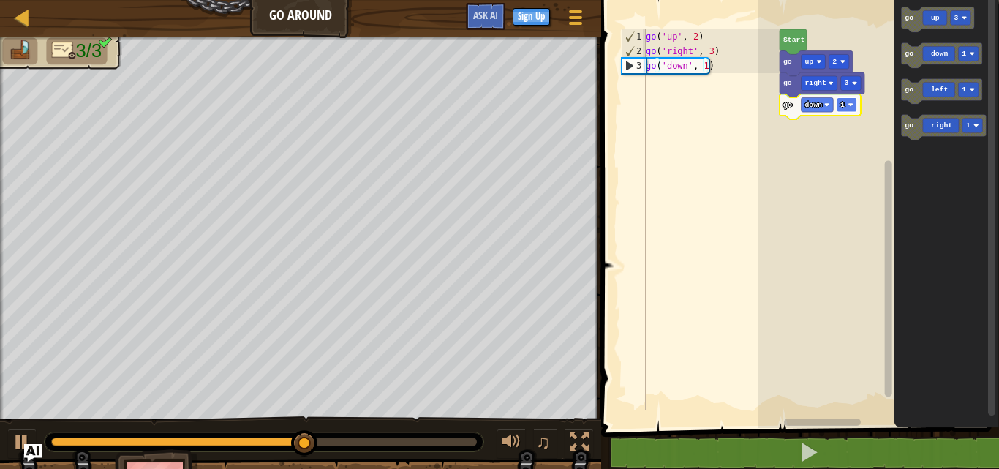
click at [845, 106] on rect "Blockly Workspace" at bounding box center [846, 104] width 20 height 15
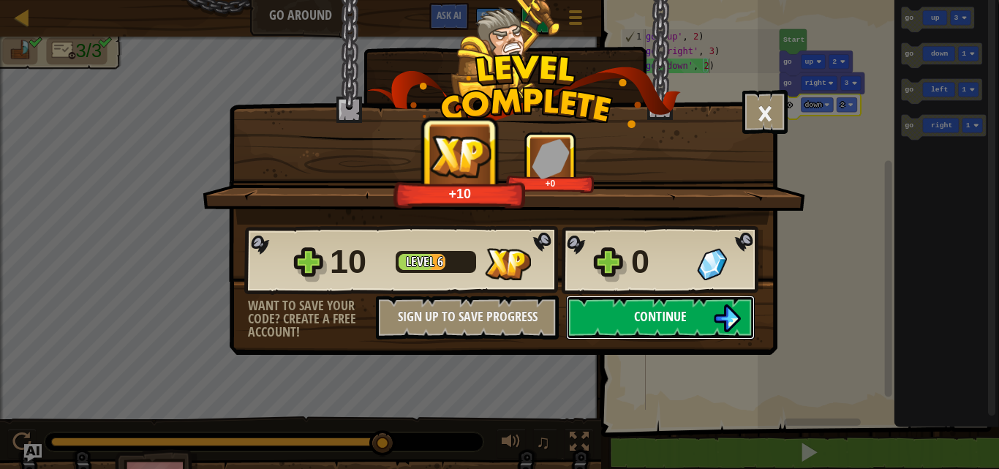
click at [714, 320] on img at bounding box center [727, 318] width 28 height 28
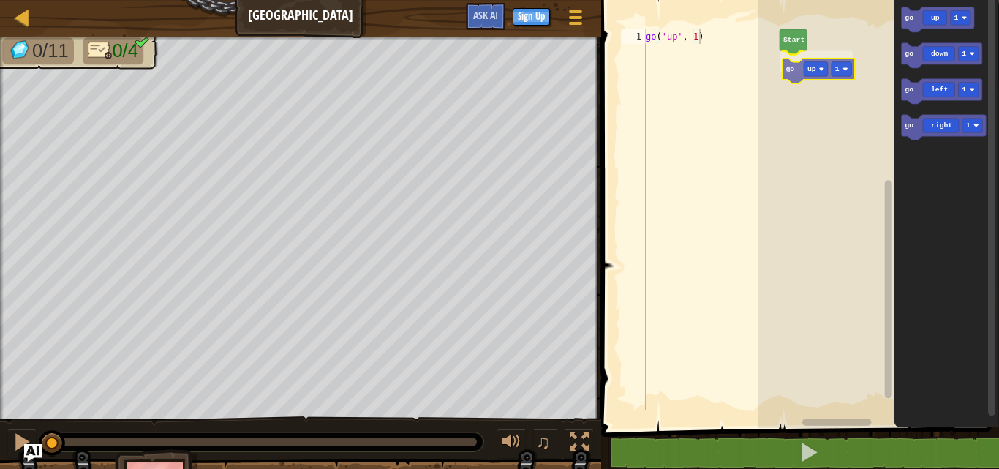
click at [806, 77] on div "Start go up 1 go up 1 go down 1 go left 1 go right 1 go up 1" at bounding box center [877, 210] width 241 height 435
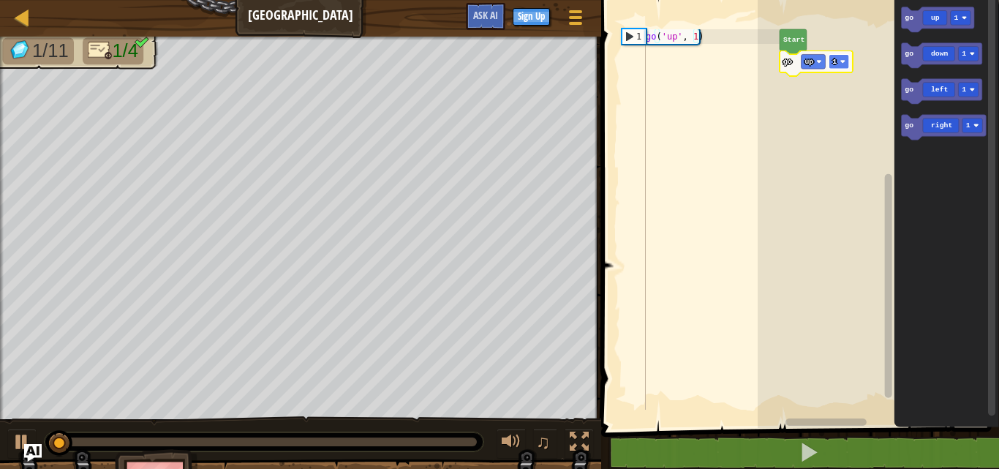
click at [841, 61] on image "Blockly Workspace" at bounding box center [841, 61] width 5 height 5
click at [841, 57] on rect "Blockly Workspace" at bounding box center [838, 61] width 20 height 15
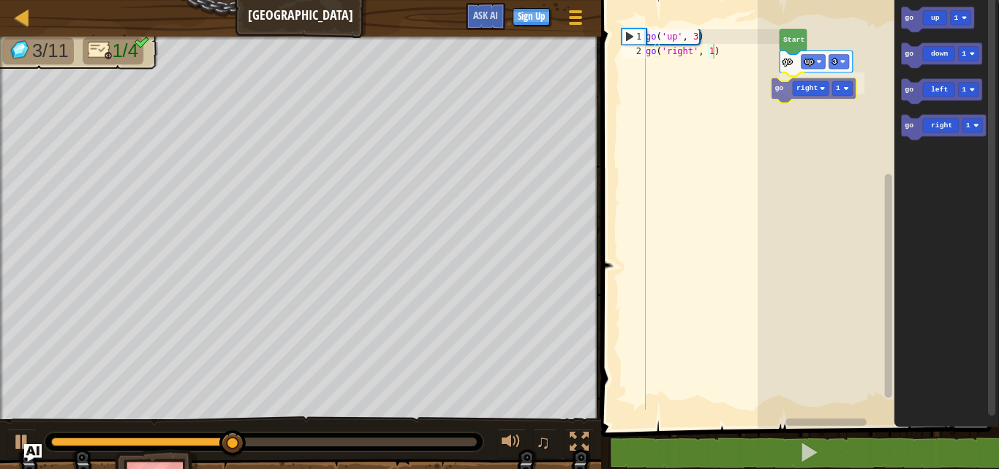
click at [787, 98] on div "Start go up 3 go right 1 go up 1 go down 1 go left 1 go right 1 go right 1" at bounding box center [877, 210] width 241 height 435
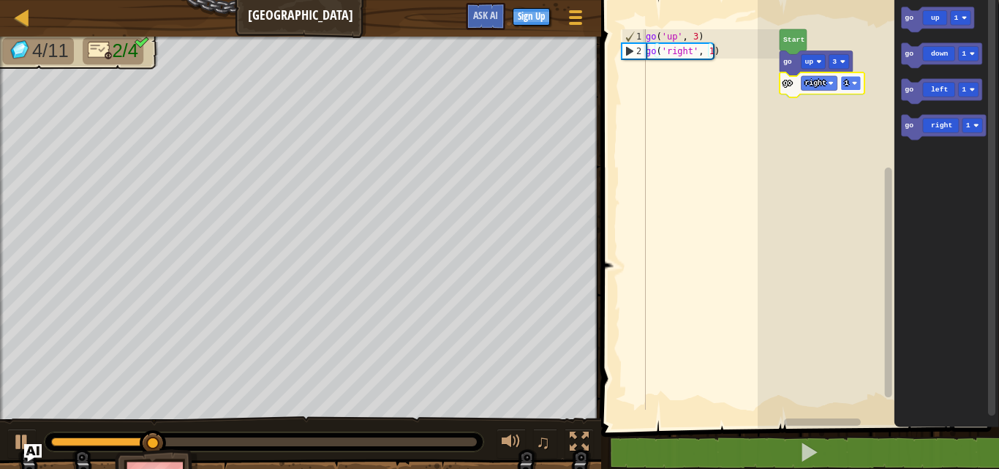
click at [856, 83] on image "Blockly Workspace" at bounding box center [854, 82] width 5 height 5
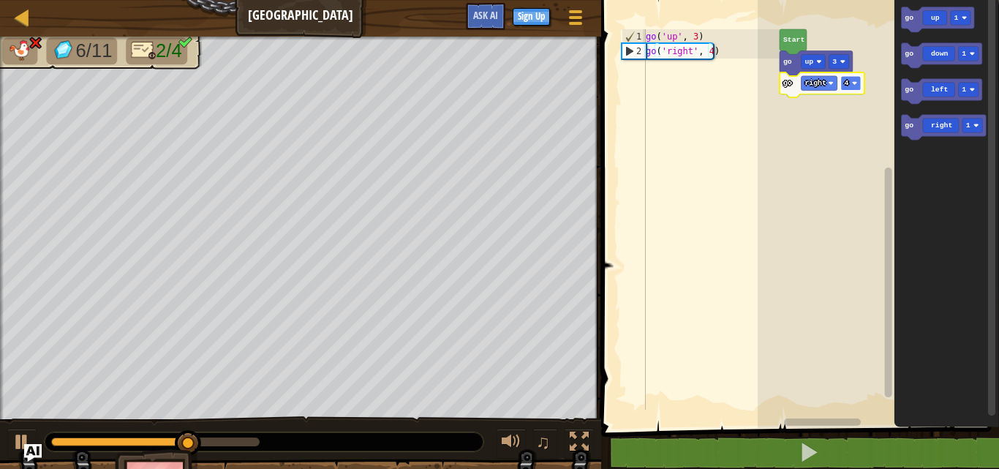
click at [855, 86] on rect "Blockly Workspace" at bounding box center [850, 83] width 20 height 15
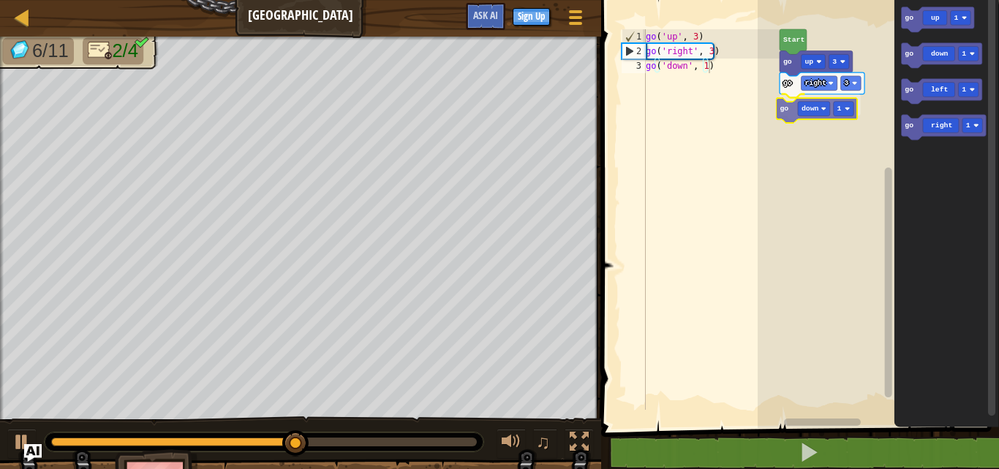
click at [801, 121] on div "Start go up 3 go right 3 go down 1 go up 1 go down 1 go left 1 go right 1 go do…" at bounding box center [877, 210] width 241 height 435
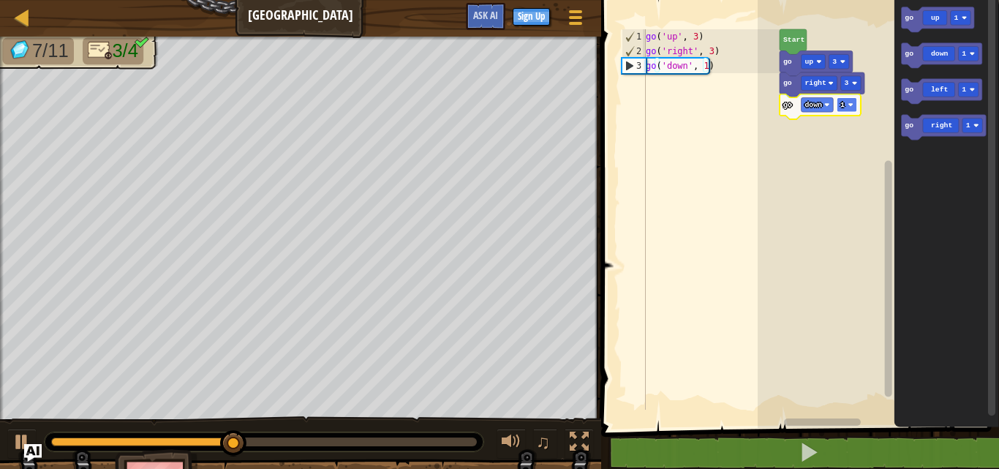
click at [847, 101] on rect "Blockly Workspace" at bounding box center [846, 104] width 20 height 15
